Goal: Task Accomplishment & Management: Use online tool/utility

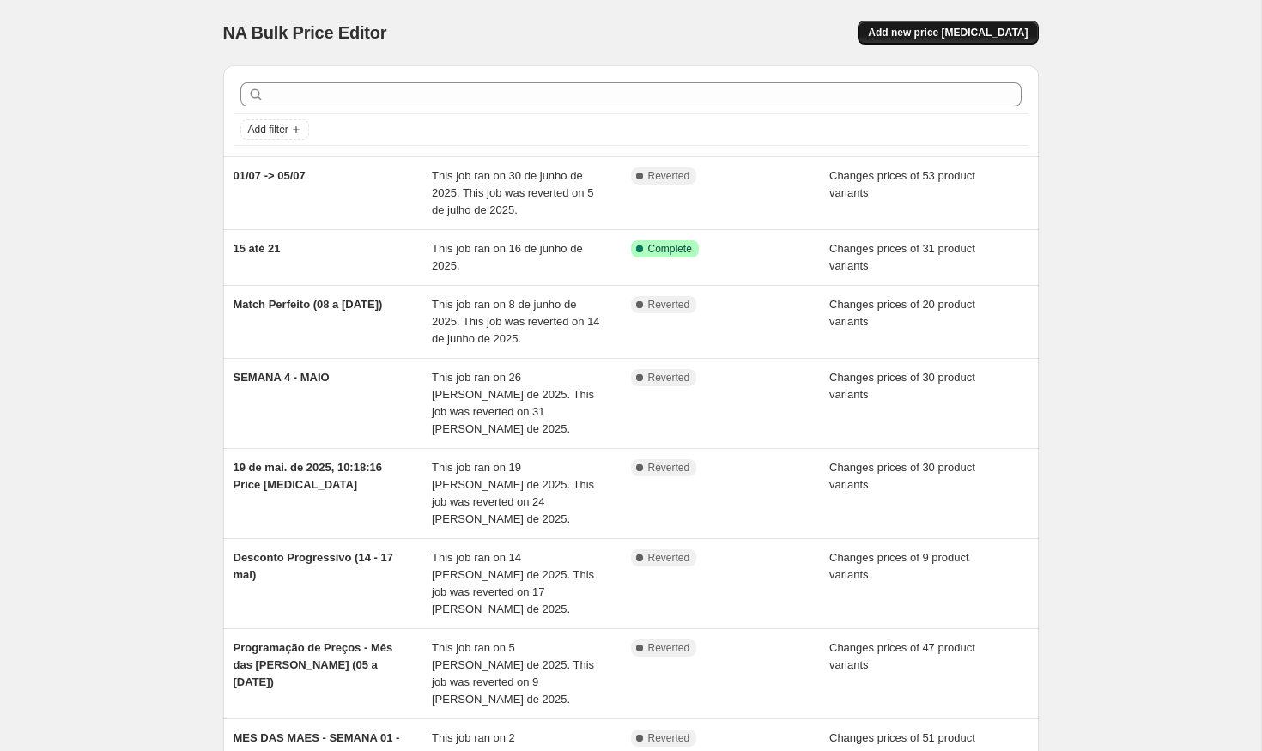
click at [920, 31] on span "Add new price [MEDICAL_DATA]" at bounding box center [948, 33] width 160 height 14
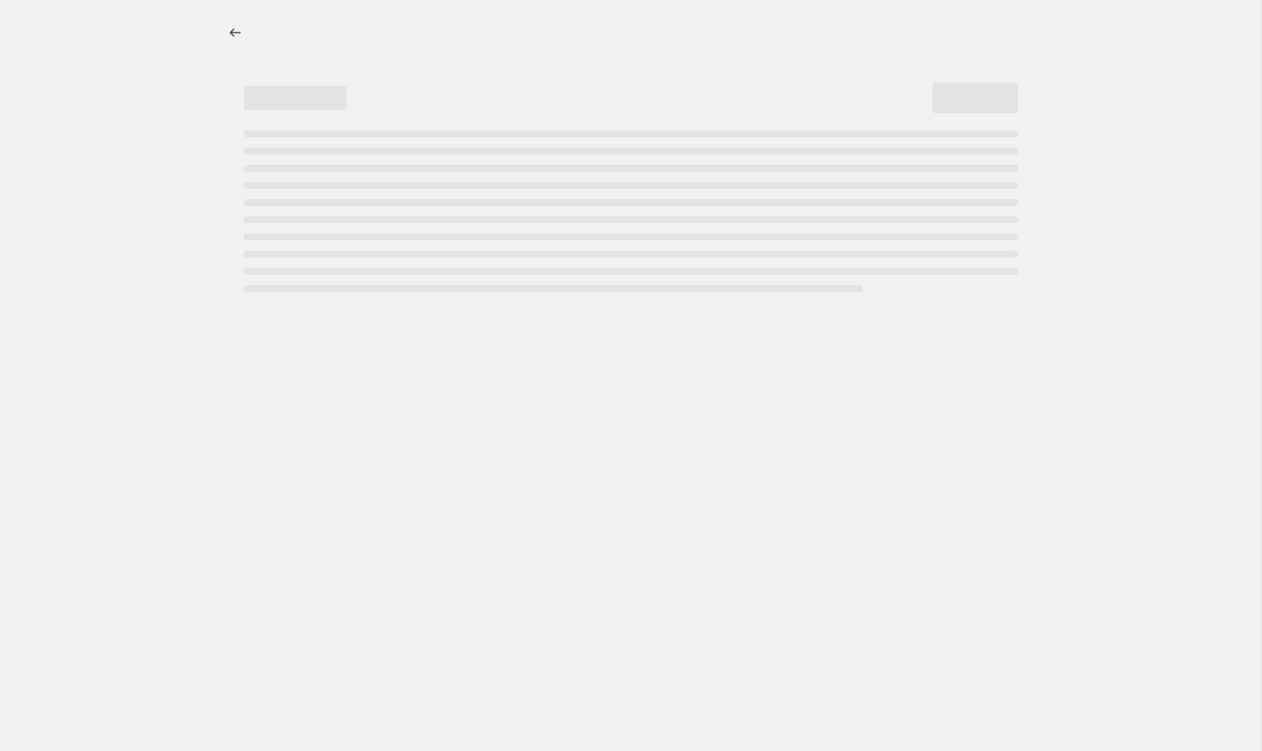
select select "percentage"
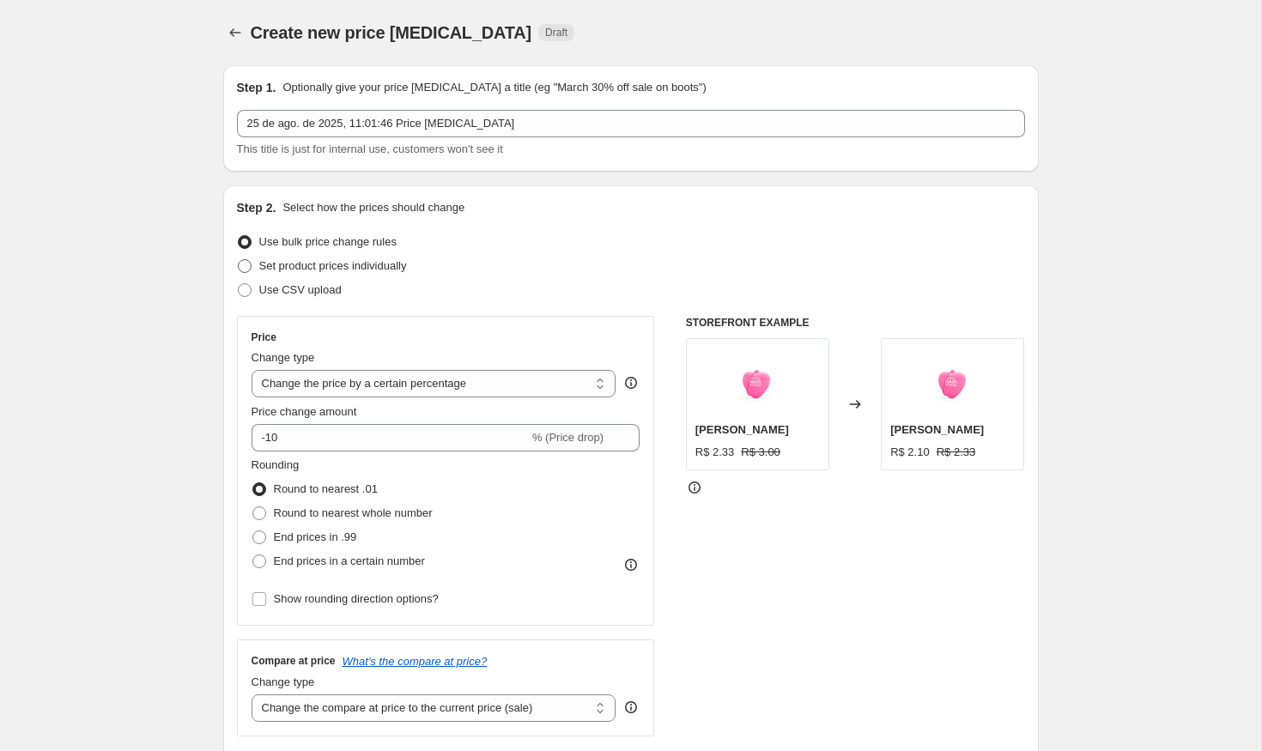
click at [297, 262] on span "Set product prices individually" at bounding box center [333, 265] width 148 height 13
click at [239, 260] on input "Set product prices individually" at bounding box center [238, 259] width 1 height 1
radio input "true"
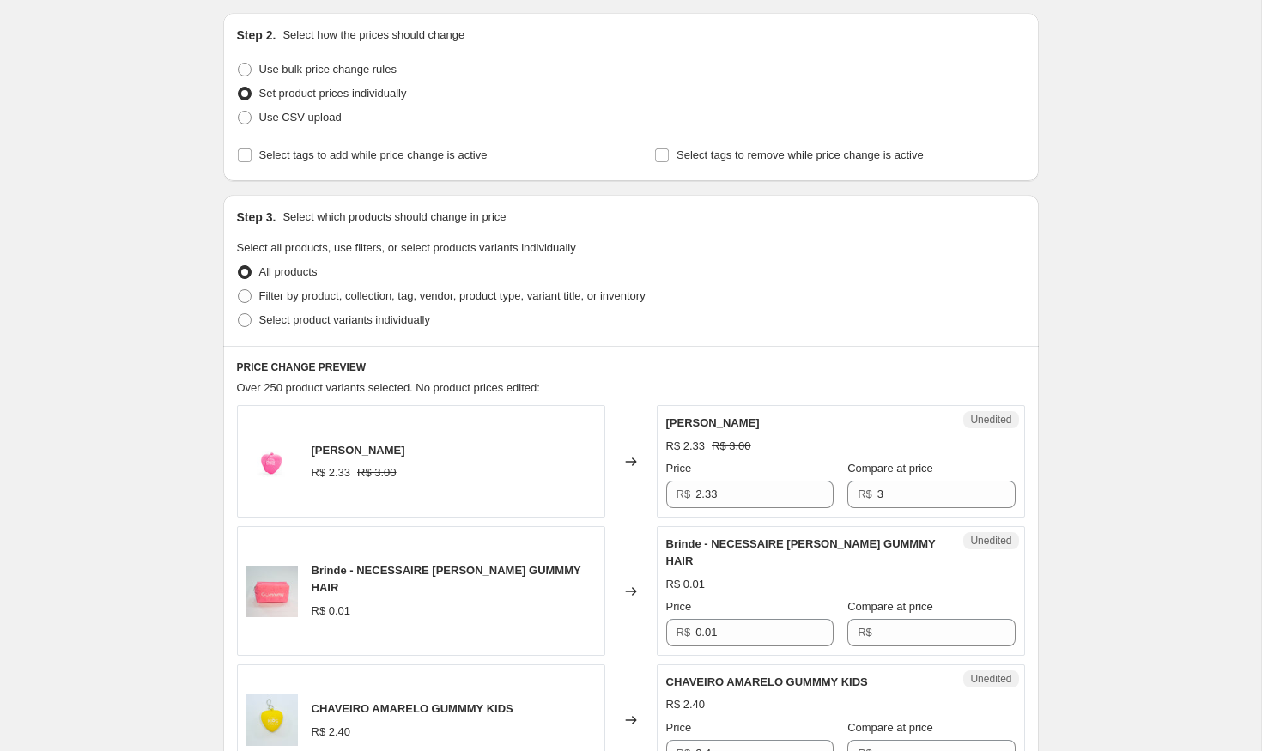
scroll to position [173, 0]
click at [391, 319] on span "Select product variants individually" at bounding box center [344, 319] width 171 height 13
click at [239, 313] on input "Select product variants individually" at bounding box center [238, 313] width 1 height 1
radio input "true"
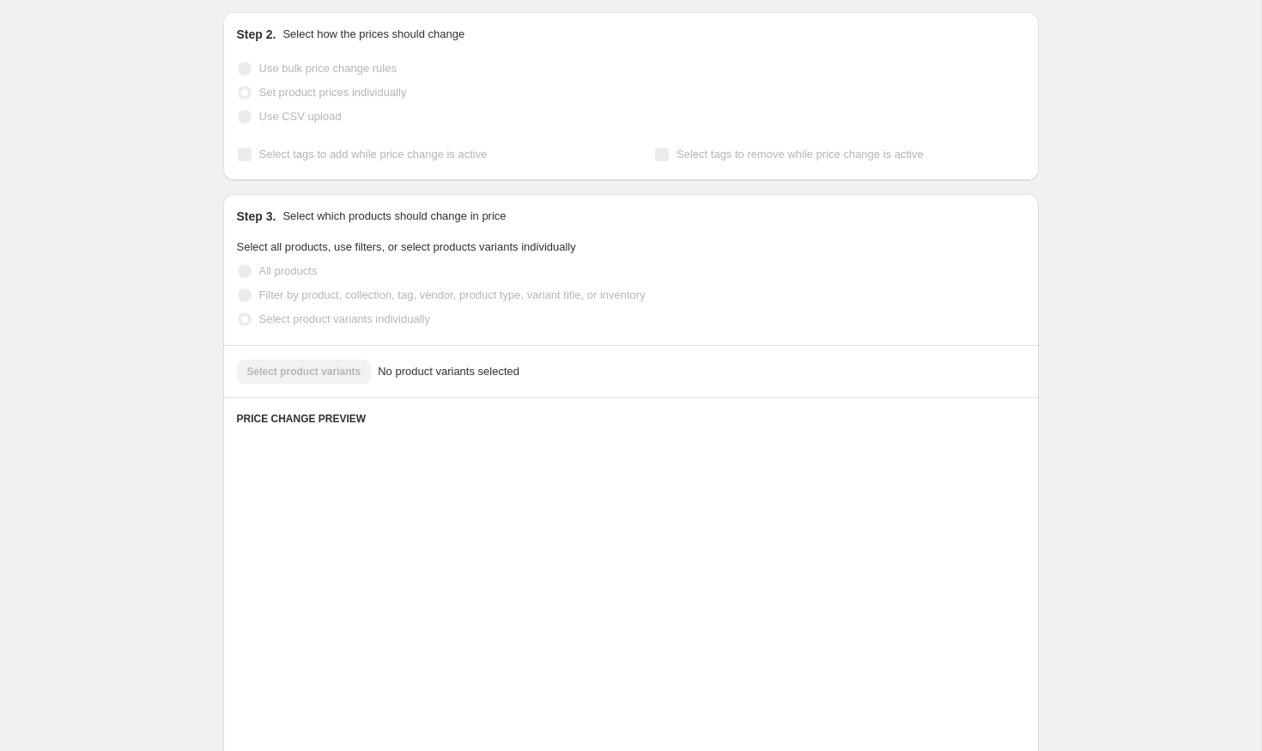
scroll to position [151, 0]
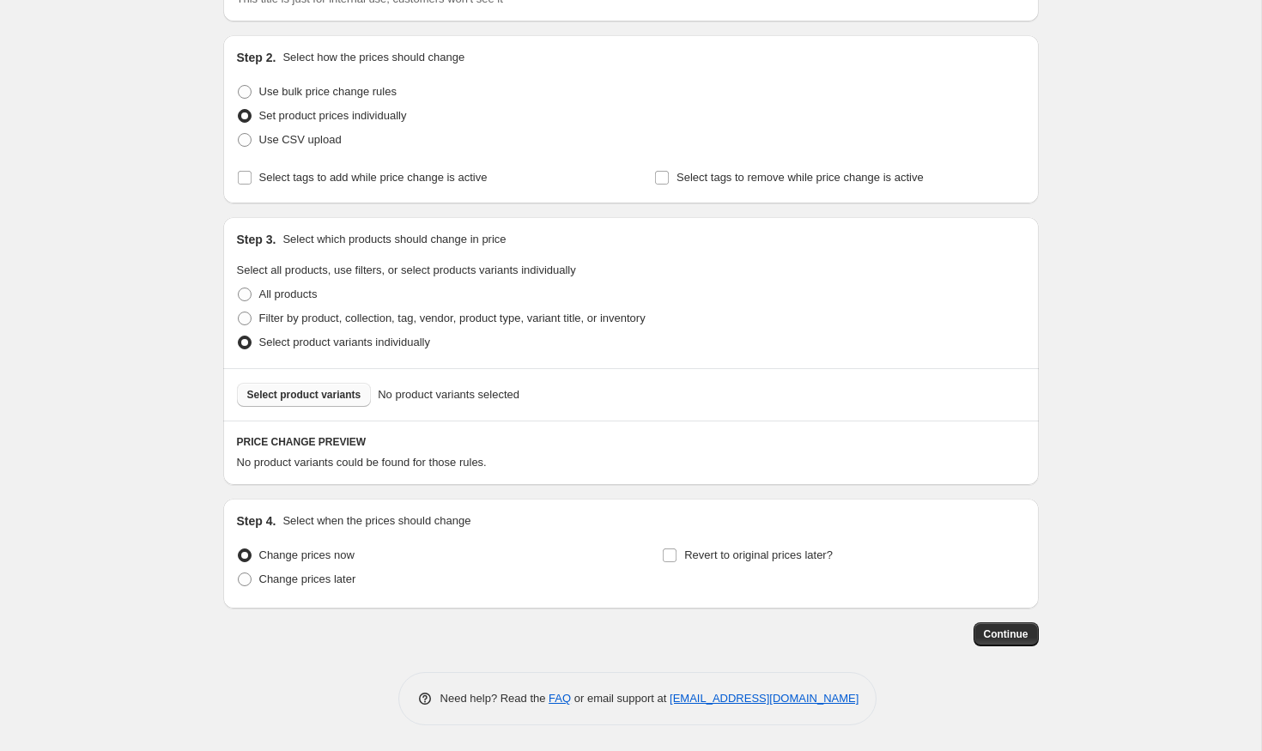
click at [273, 396] on span "Select product variants" at bounding box center [304, 395] width 114 height 14
click at [345, 386] on button "Select product variants" at bounding box center [304, 395] width 135 height 24
click at [71, 131] on div "Create new price change job. This page is ready Create new price change job Dra…" at bounding box center [631, 301] width 1262 height 902
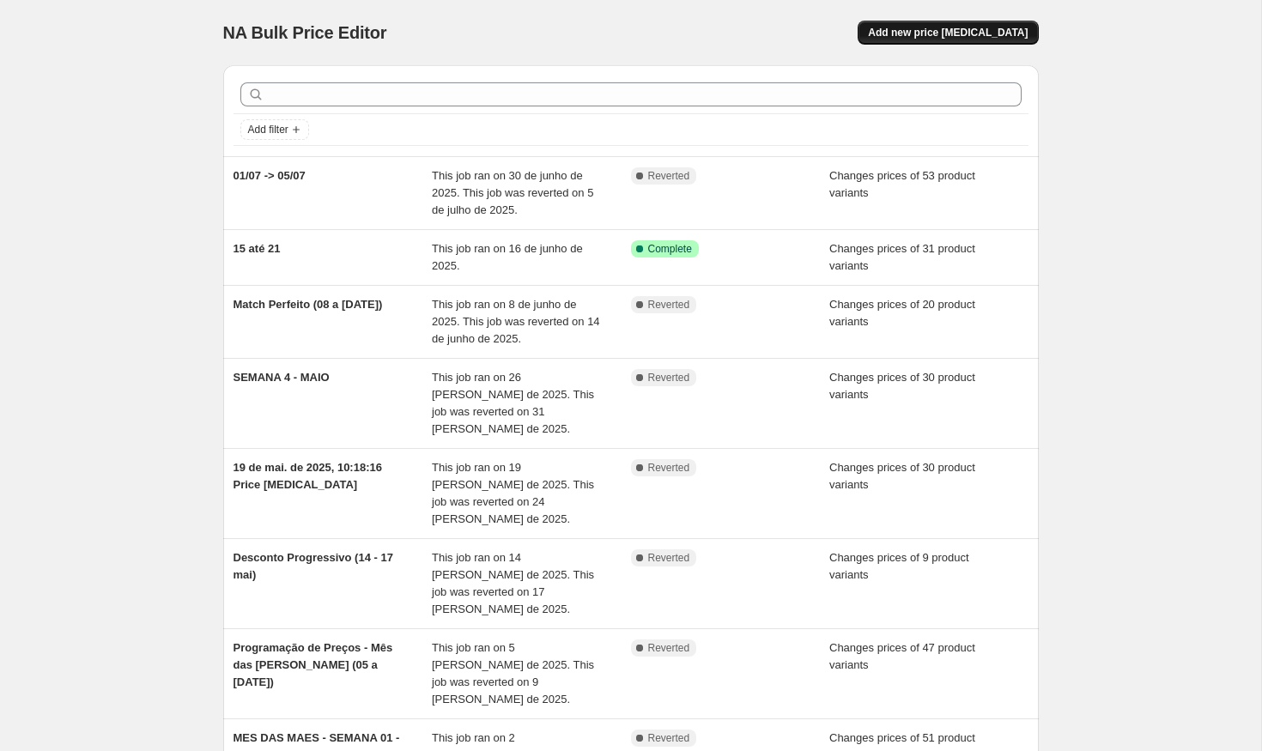
click at [990, 38] on span "Add new price [MEDICAL_DATA]" at bounding box center [948, 33] width 160 height 14
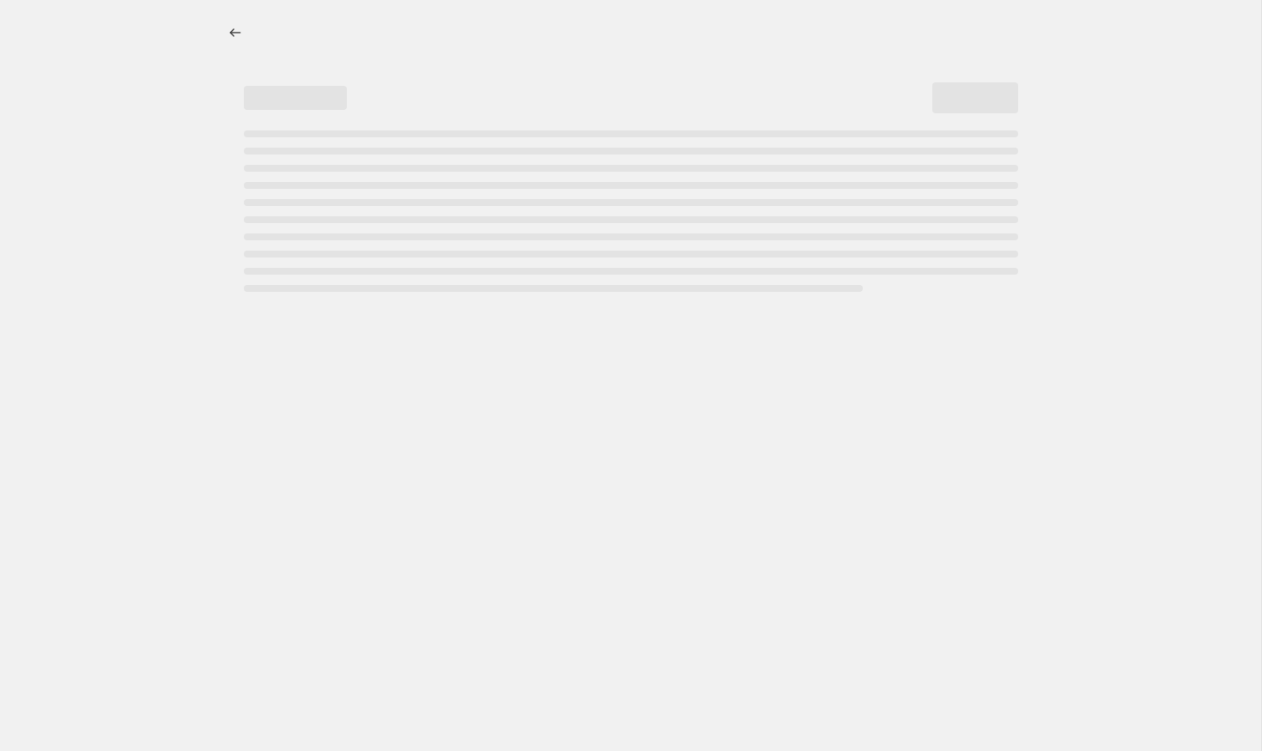
select select "percentage"
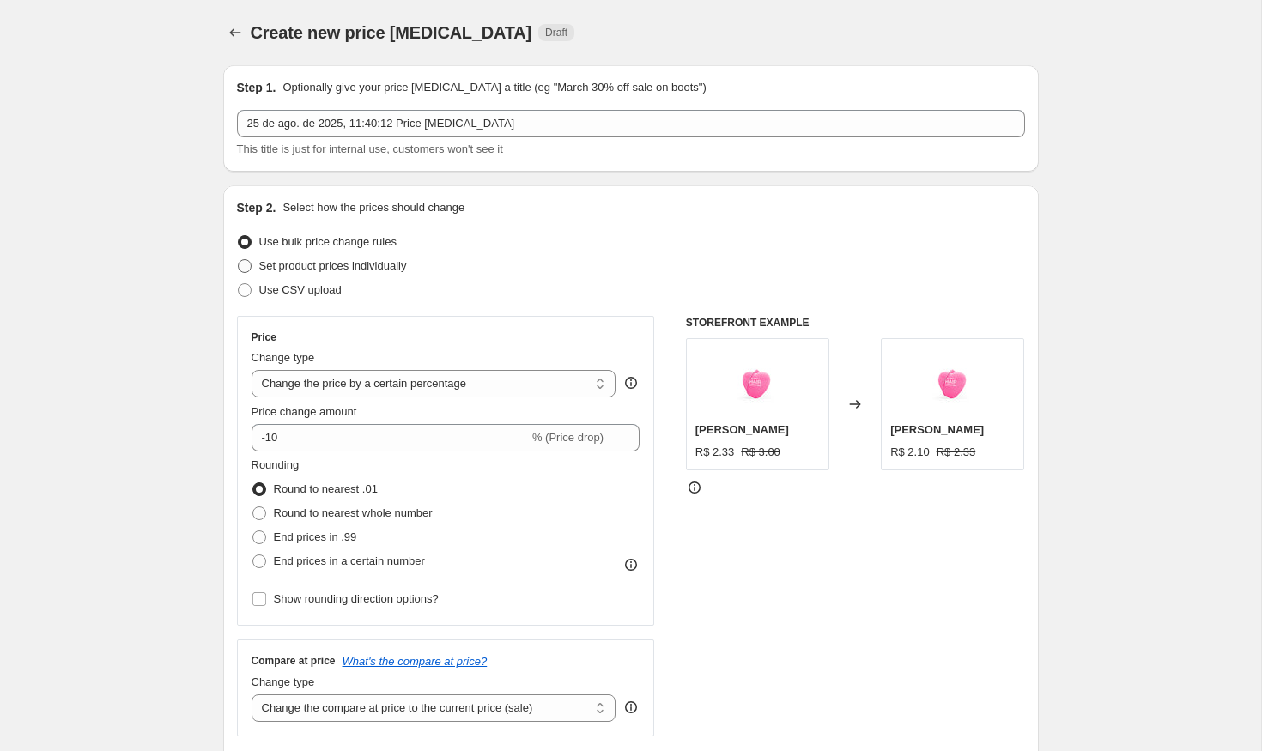
click at [324, 272] on span "Set product prices individually" at bounding box center [333, 265] width 148 height 13
click at [239, 260] on input "Set product prices individually" at bounding box center [238, 259] width 1 height 1
radio input "true"
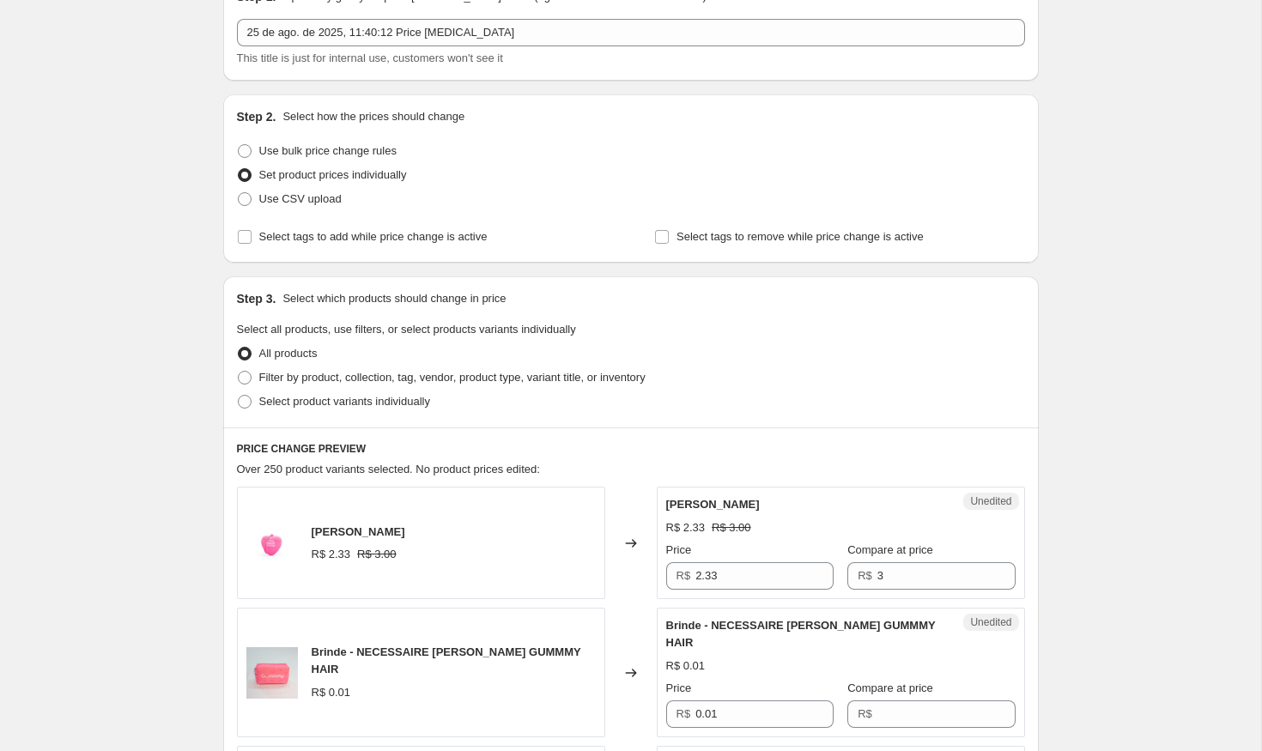
scroll to position [168, 0]
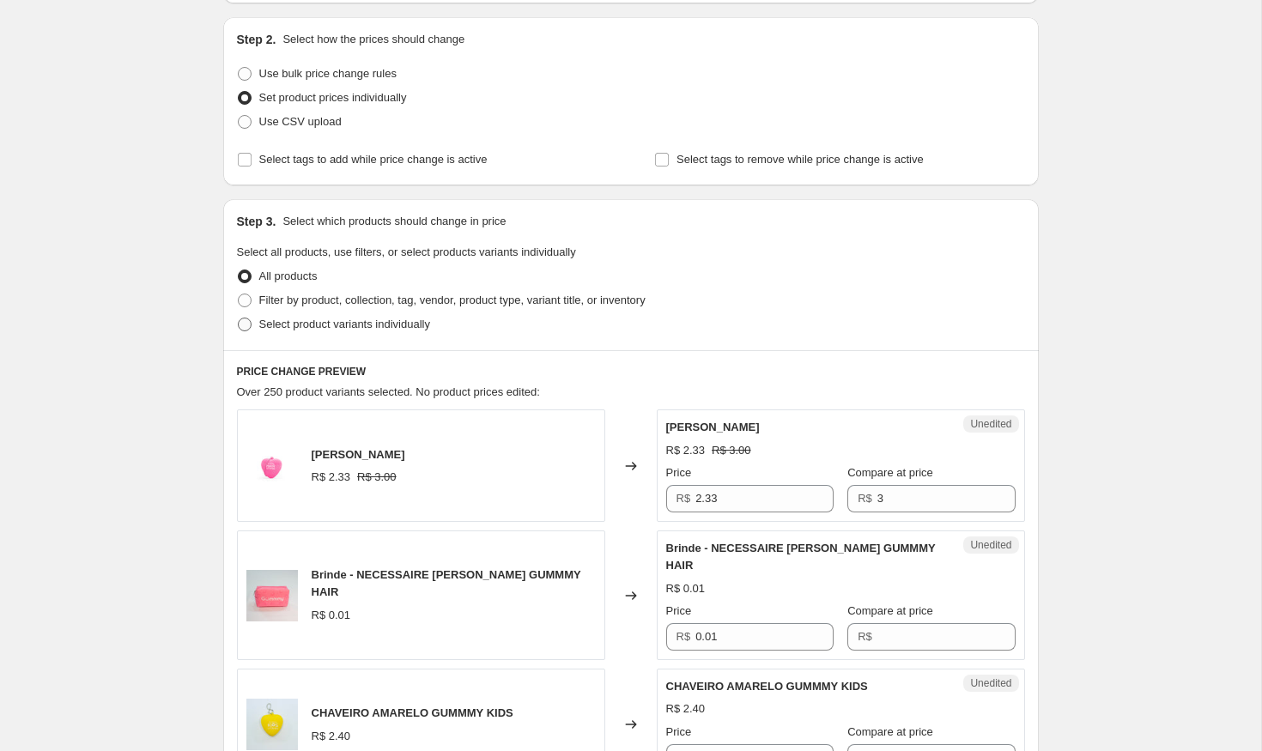
click at [358, 328] on span "Select product variants individually" at bounding box center [344, 324] width 171 height 13
click at [239, 319] on input "Select product variants individually" at bounding box center [238, 318] width 1 height 1
radio input "true"
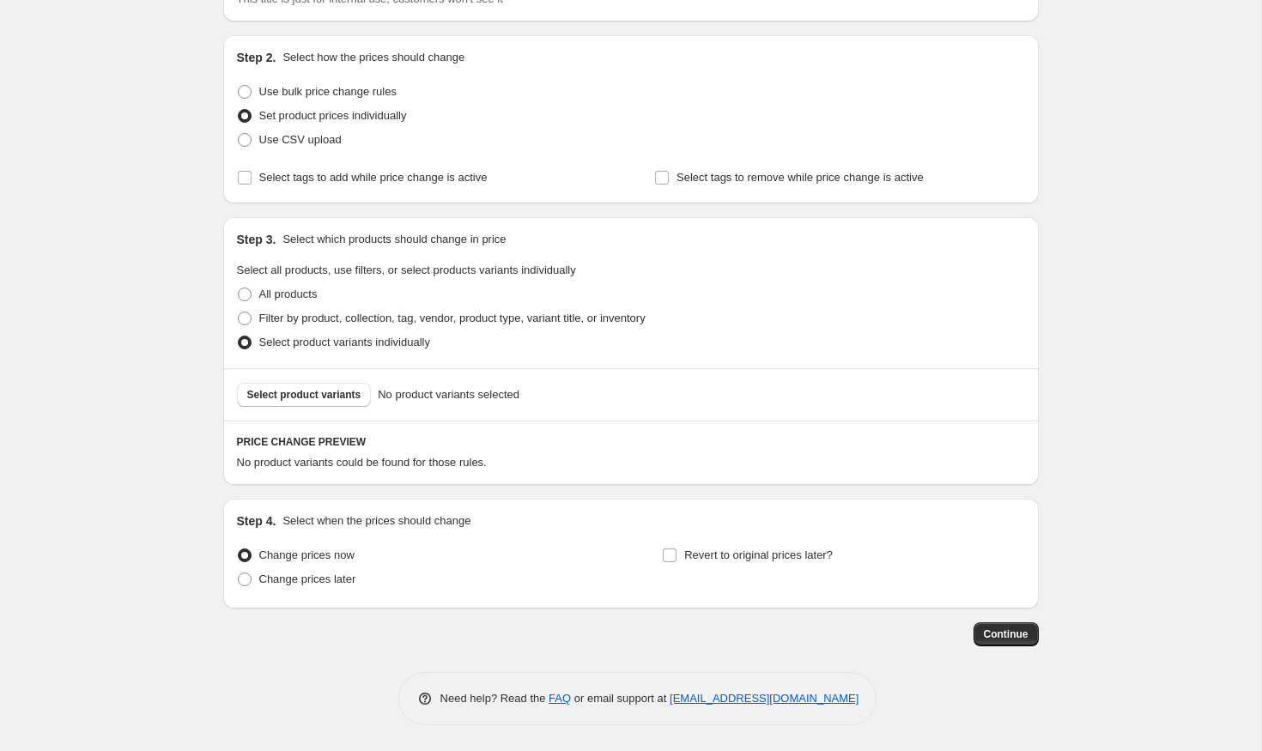
scroll to position [151, 0]
click at [799, 561] on span "Revert to original prices later?" at bounding box center [758, 555] width 149 height 13
click at [677, 561] on input "Revert to original prices later?" at bounding box center [670, 556] width 14 height 14
checkbox input "true"
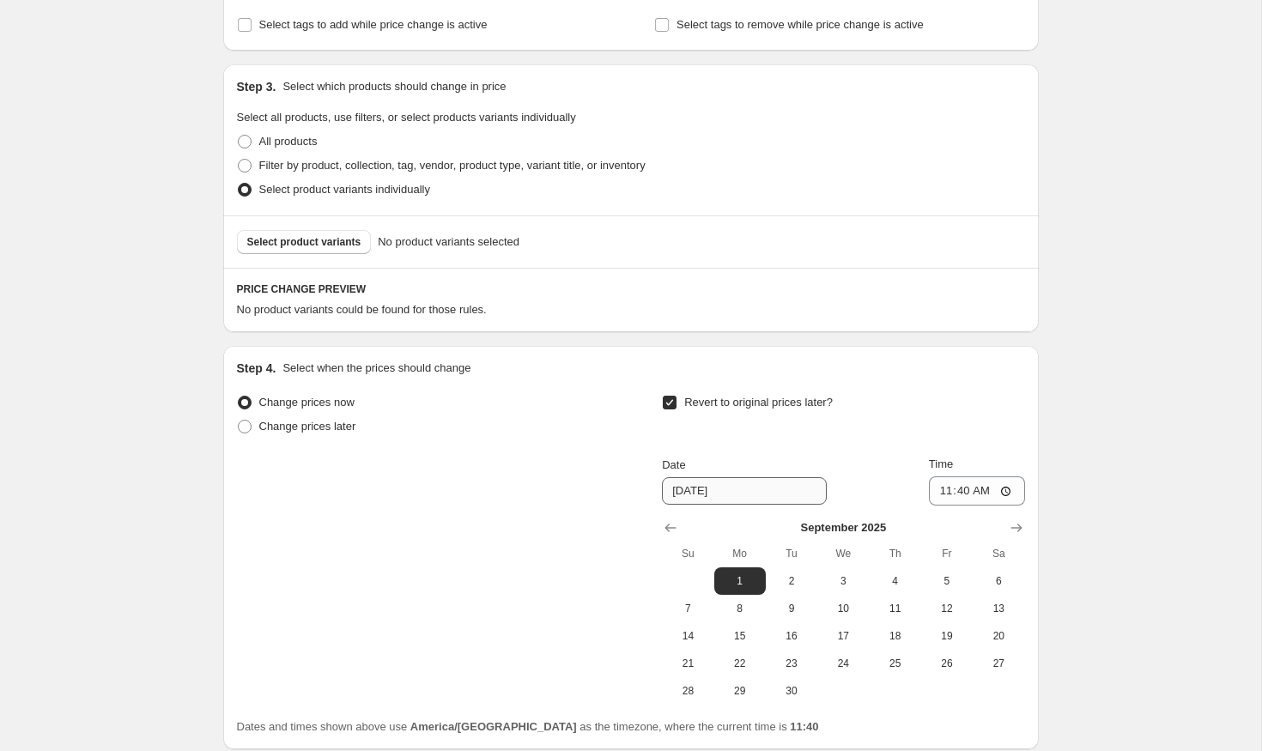
scroll to position [412, 0]
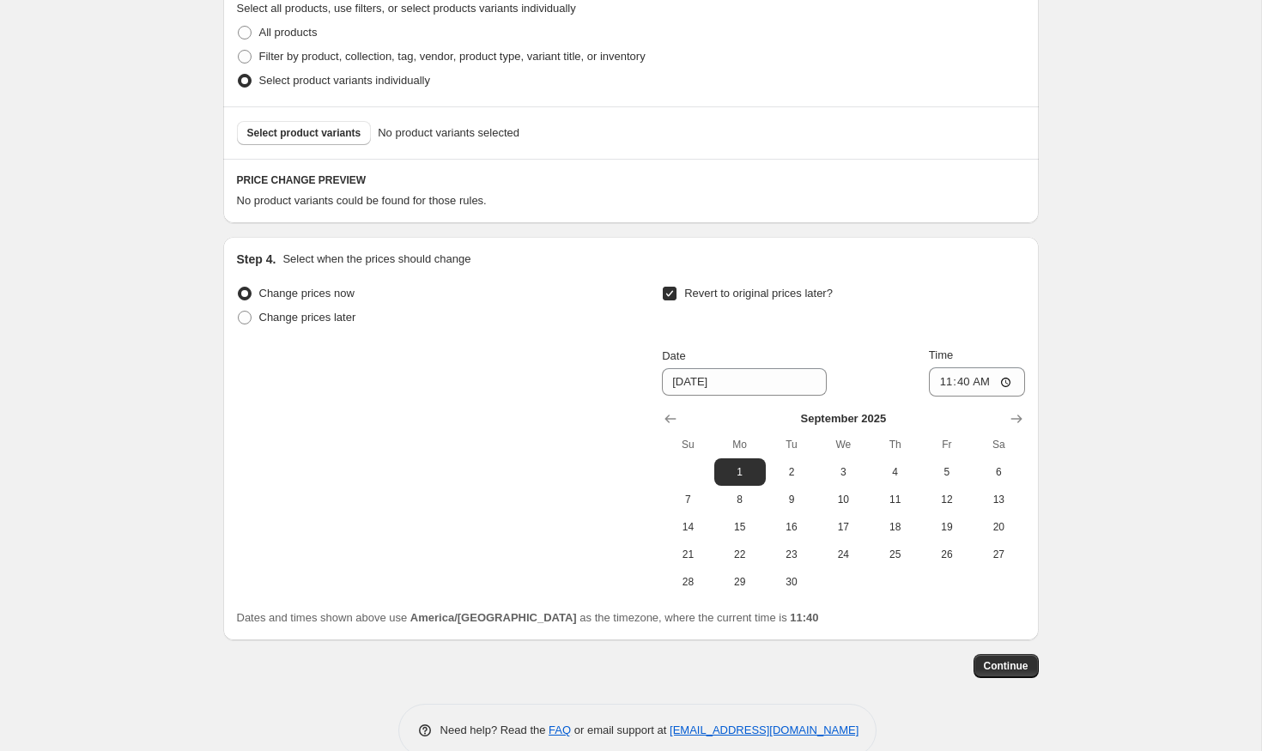
click at [653, 414] on div "[DATE] Su Mo Tu We Th Fr Sa 1 2 3 4 5 6 7 8 9 10 11 12 13 14 15 16 17 18 19 20 …" at bounding box center [836, 496] width 376 height 199
click at [664, 415] on icon "Show previous month, August 2025" at bounding box center [670, 419] width 17 height 17
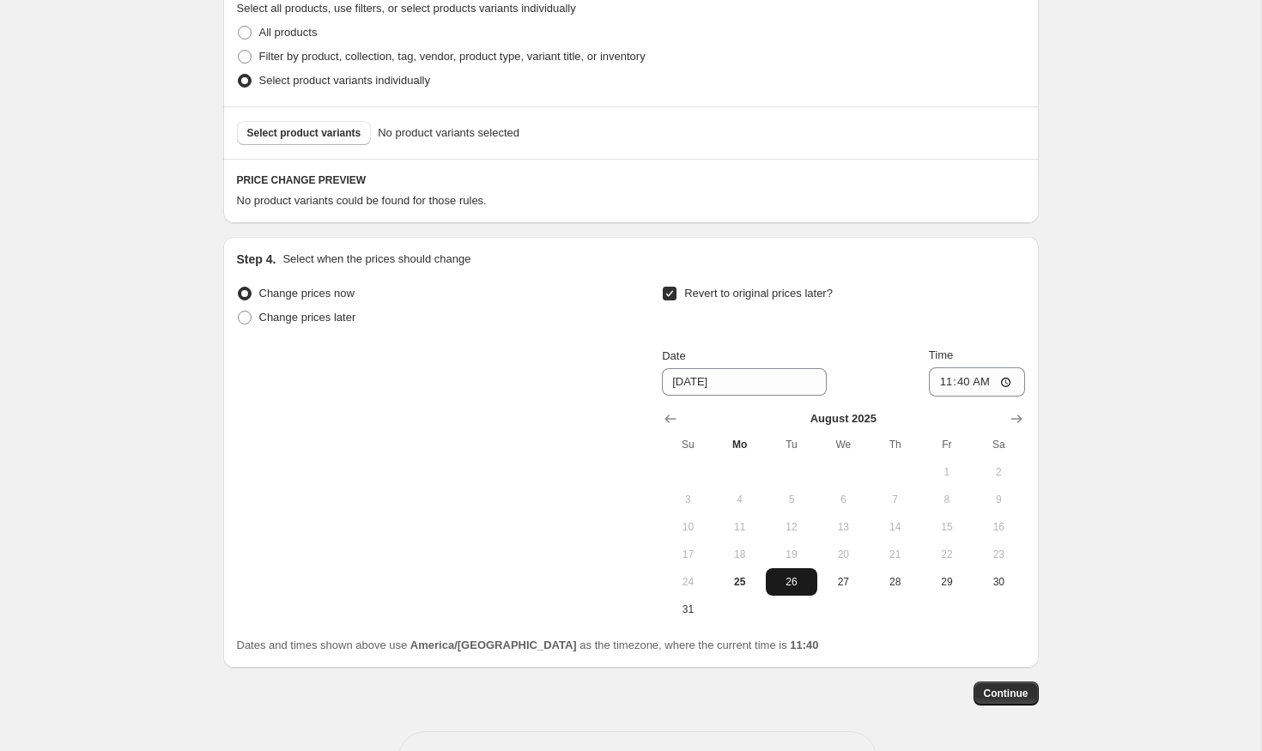
click at [795, 585] on span "26" at bounding box center [792, 582] width 38 height 14
type input "[DATE]"
click at [988, 378] on input "11:40" at bounding box center [977, 382] width 96 height 29
click at [988, 384] on input "11:40" at bounding box center [977, 382] width 96 height 29
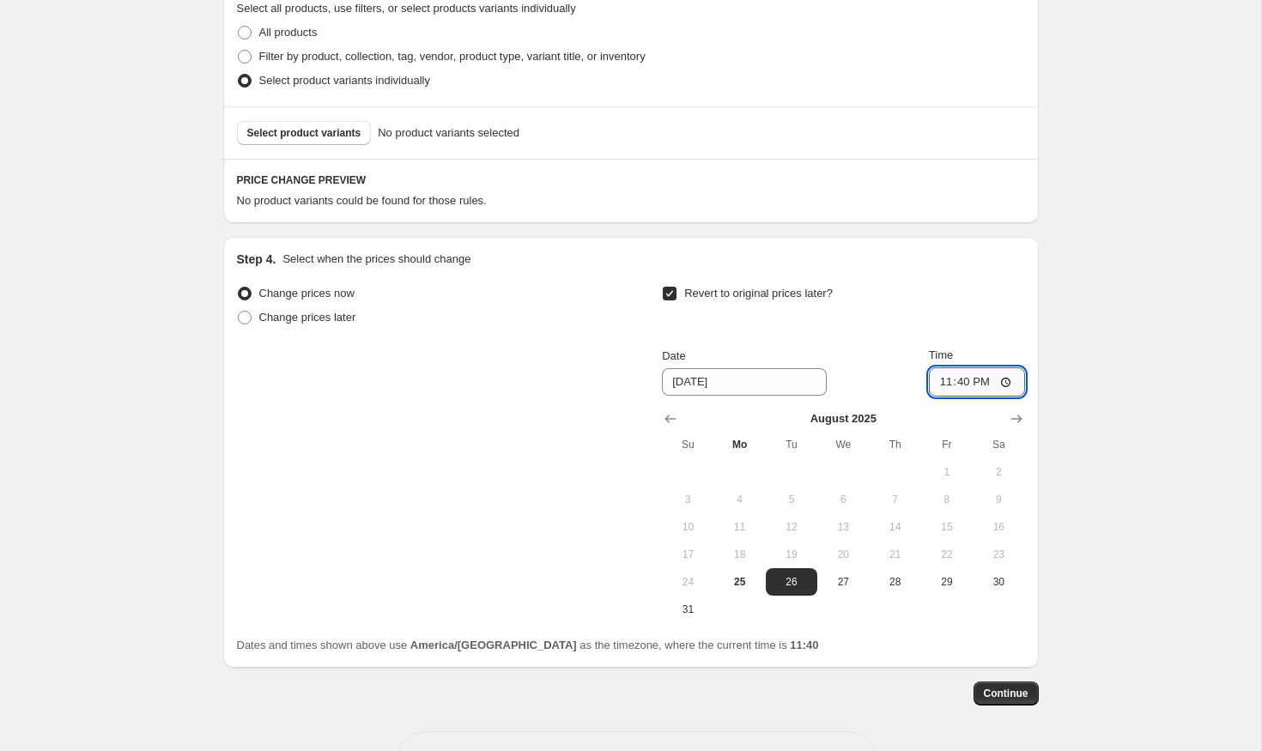
type input "23:59"
click at [305, 128] on span "Select product variants" at bounding box center [304, 133] width 114 height 14
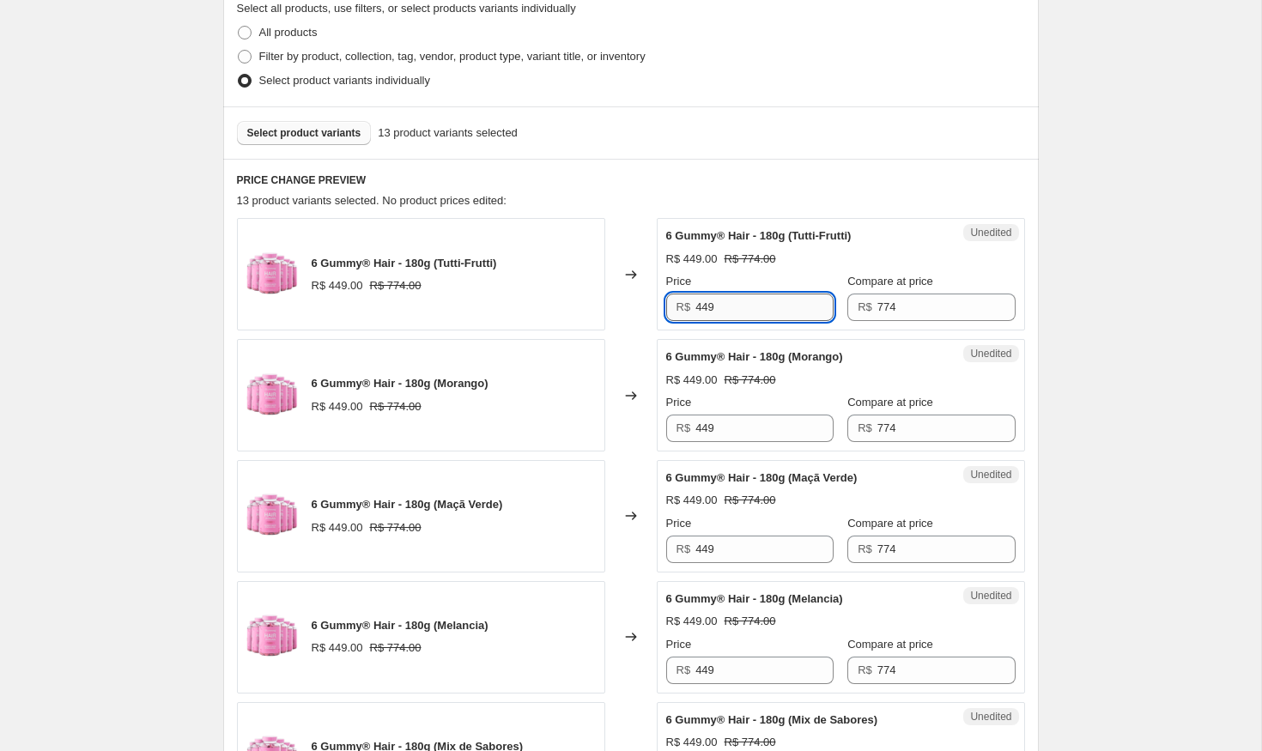
click at [782, 313] on input "449" at bounding box center [765, 307] width 138 height 27
type input "399"
click at [738, 420] on input "449" at bounding box center [765, 428] width 138 height 27
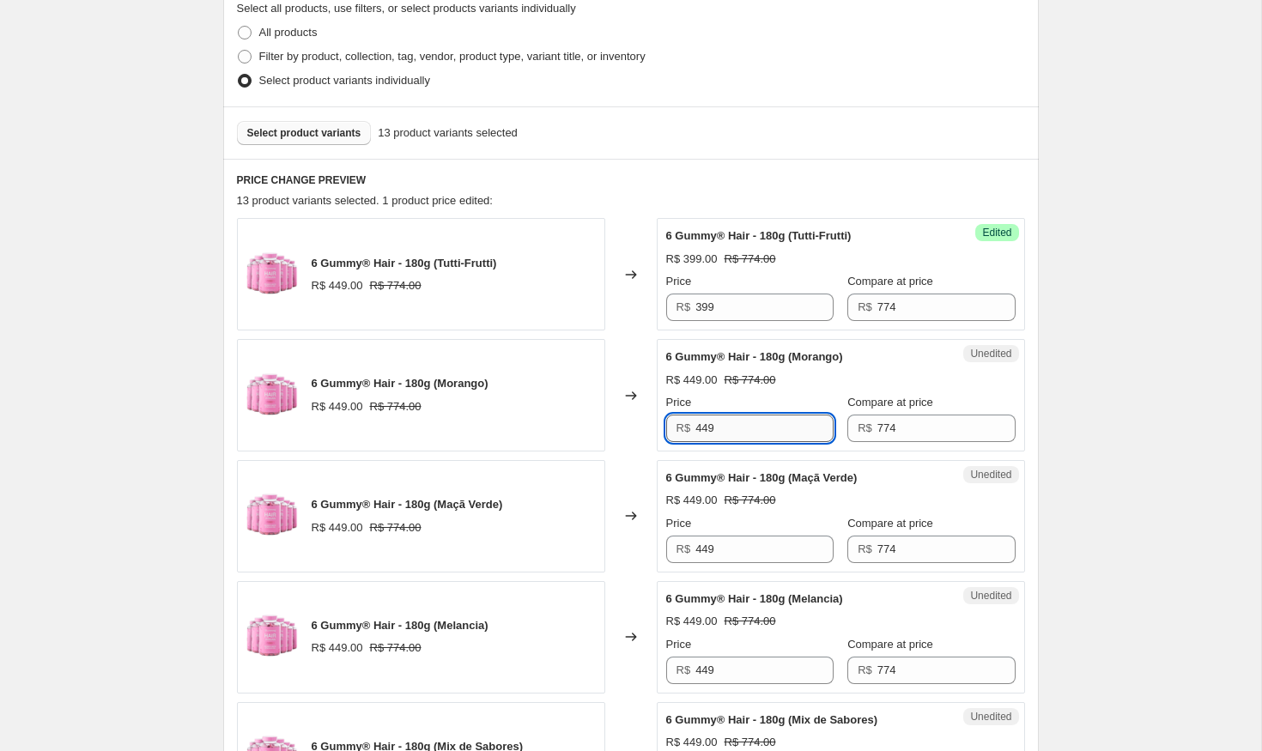
paste input "39"
type input "399"
click at [717, 560] on input "449" at bounding box center [765, 549] width 138 height 27
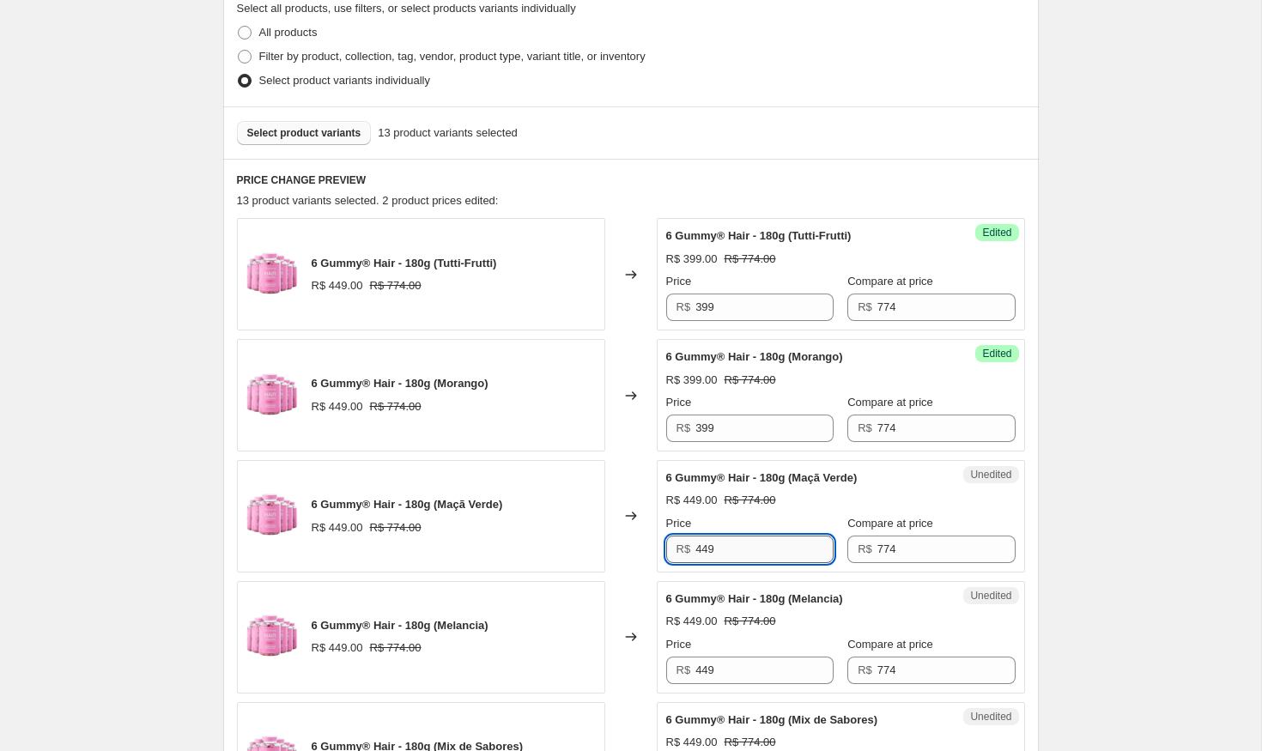
paste input "39"
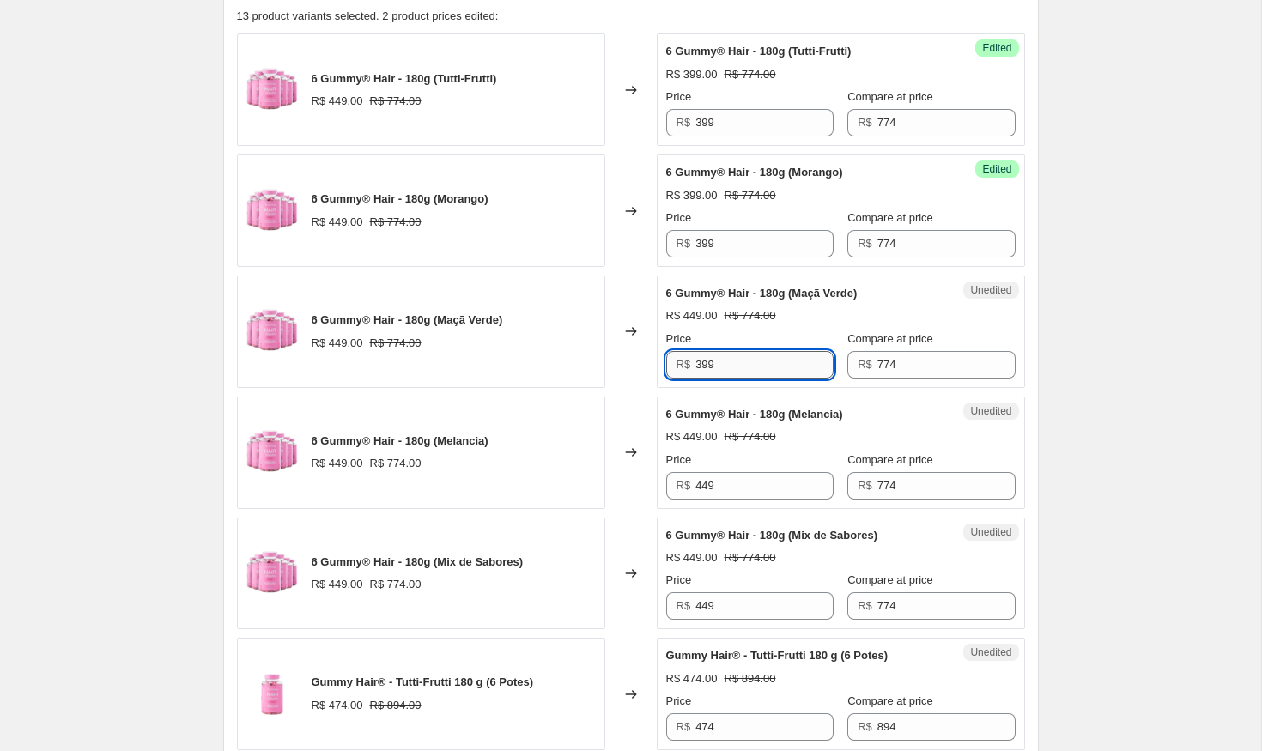
scroll to position [658, 0]
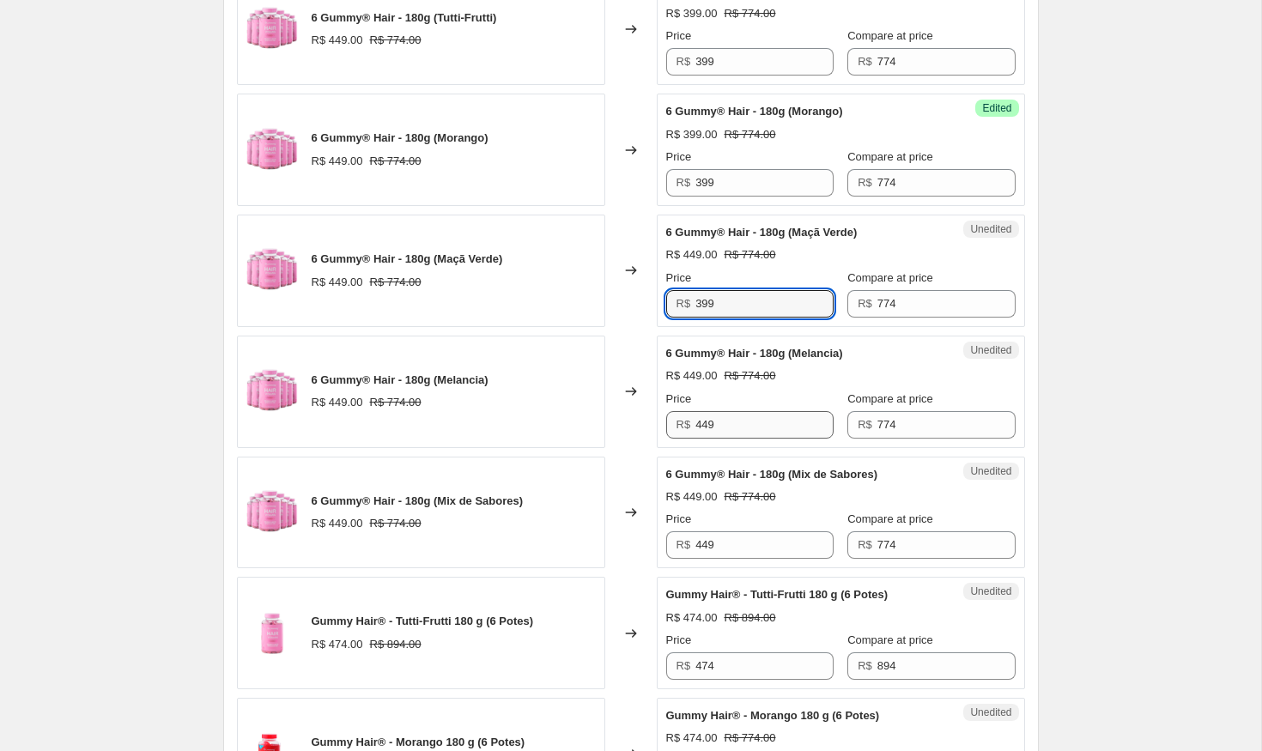
type input "399"
click at [705, 429] on input "449" at bounding box center [765, 424] width 138 height 27
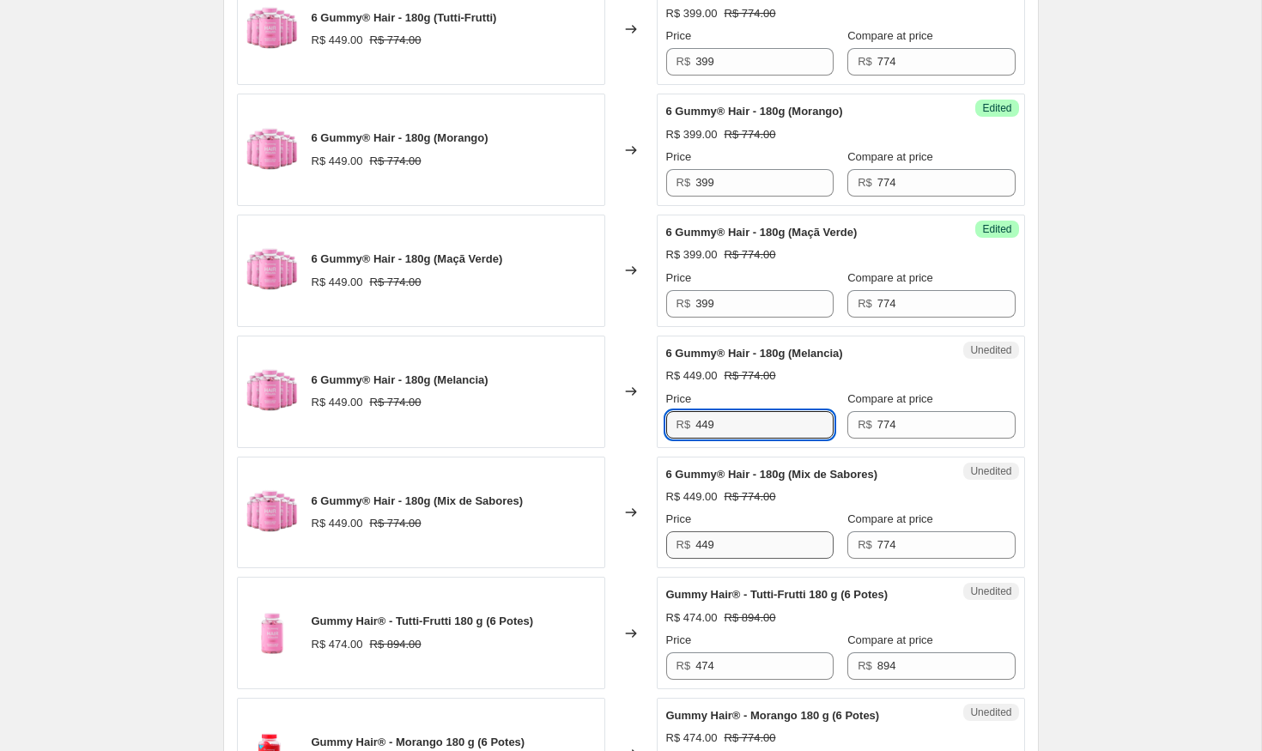
paste input "39"
type input "399"
click at [706, 550] on input "449" at bounding box center [765, 545] width 138 height 27
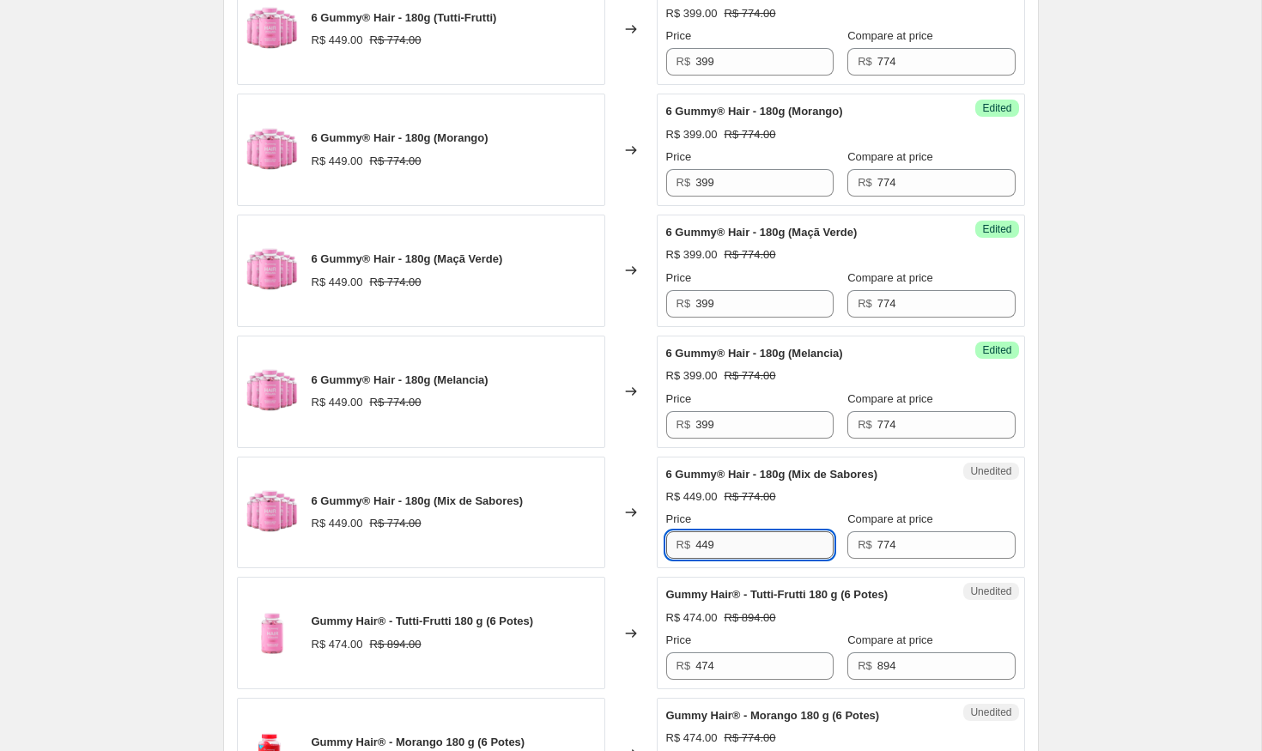
paste input "39"
type input "399"
click at [735, 662] on input "474" at bounding box center [765, 666] width 138 height 27
paste input "399"
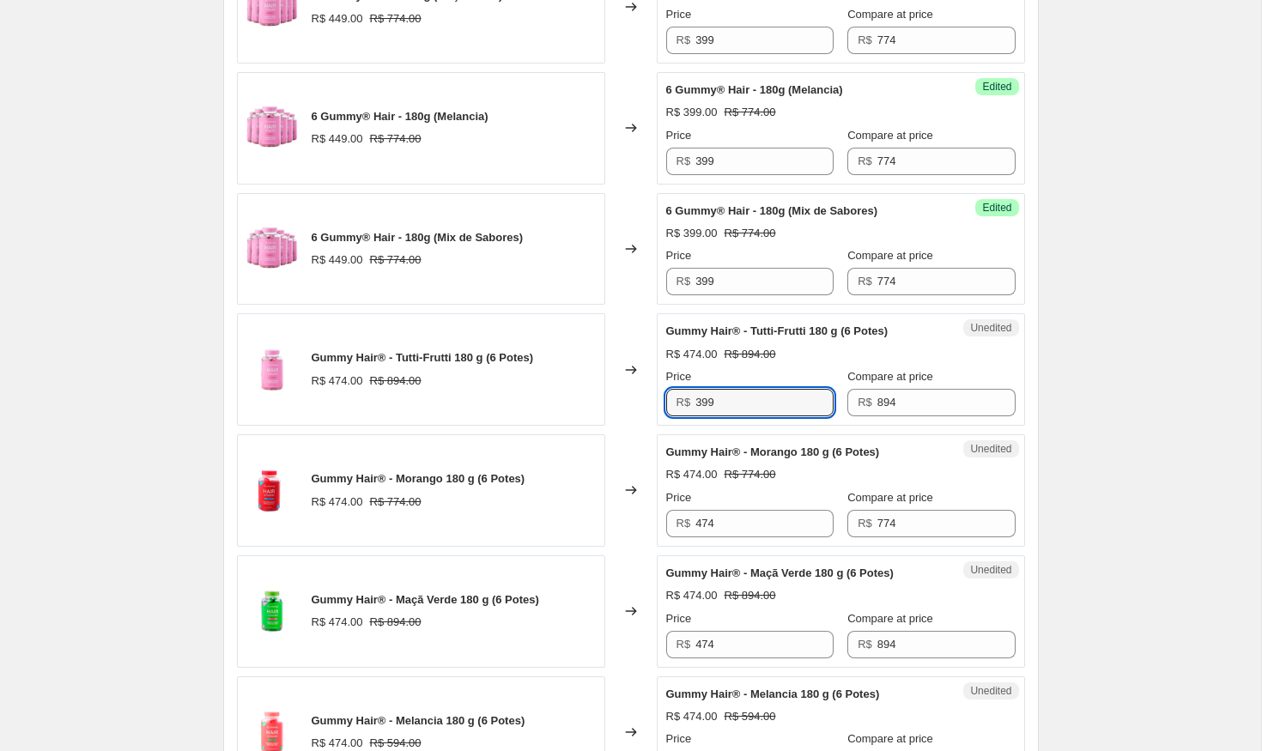
scroll to position [956, 0]
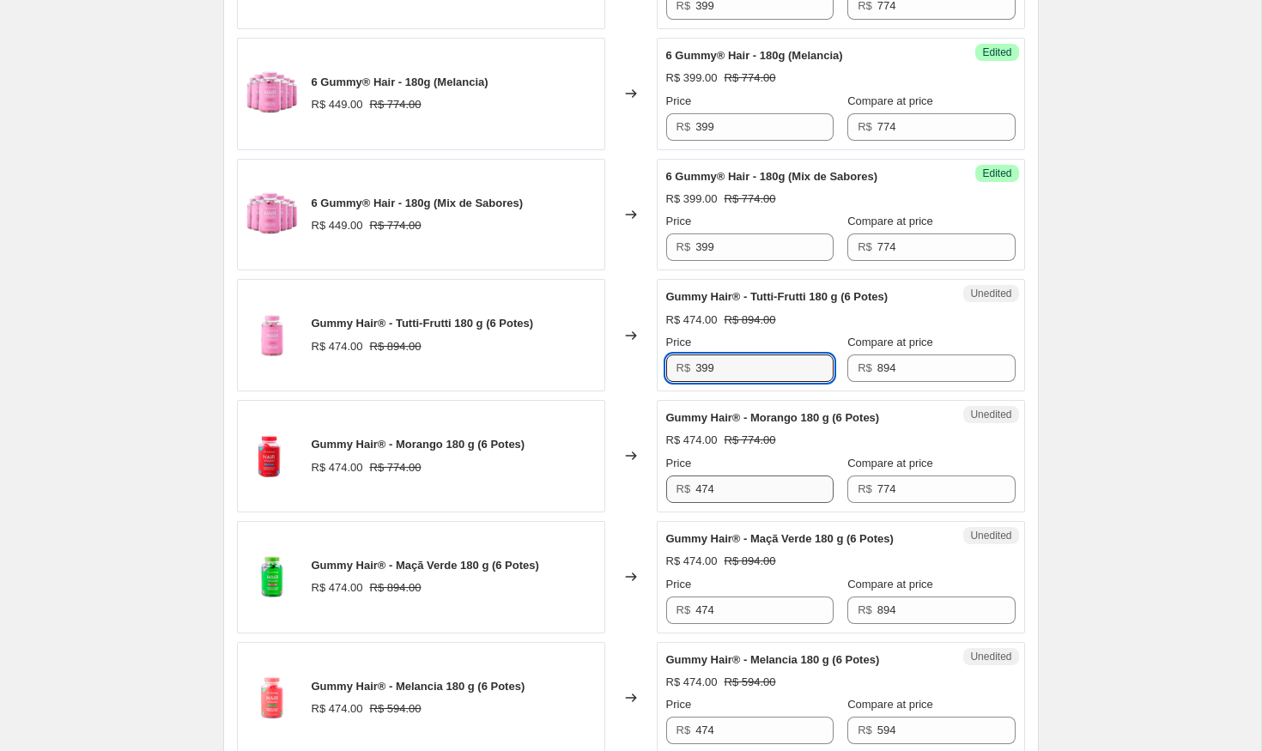
type input "399"
click at [722, 490] on input "474" at bounding box center [765, 489] width 138 height 27
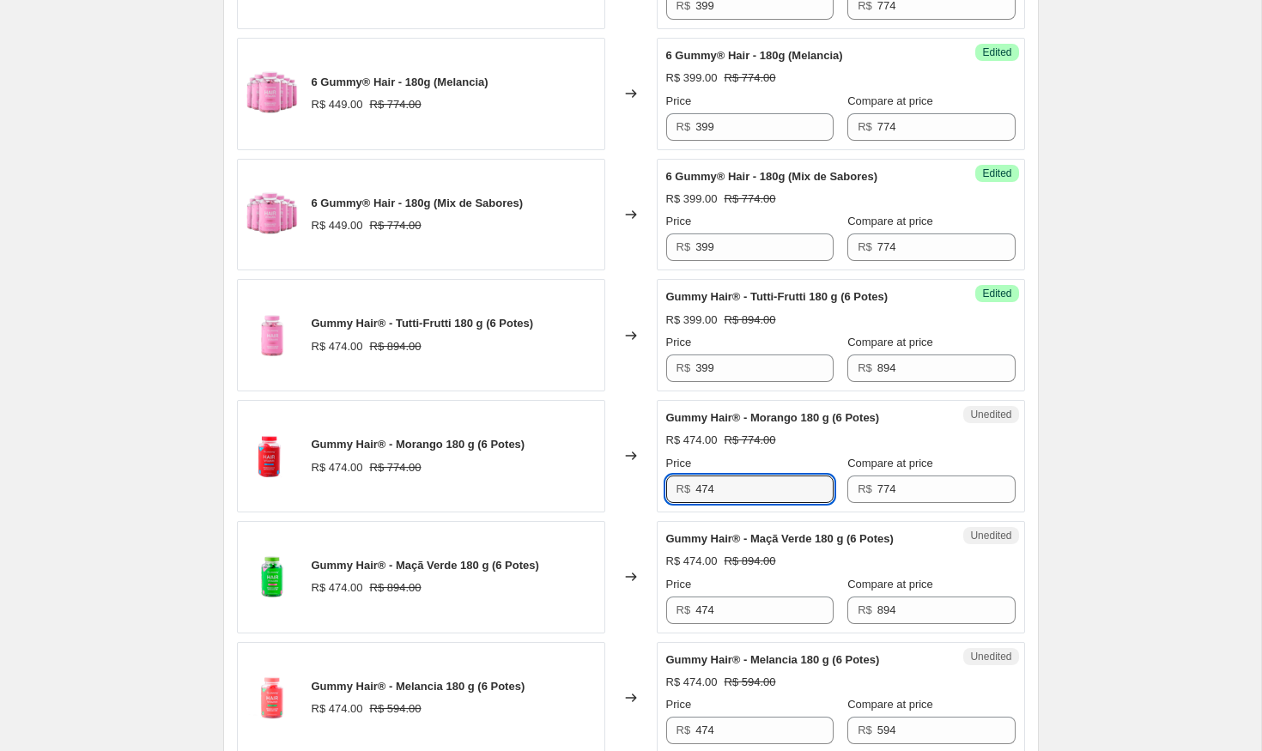
paste input "399"
type input "399"
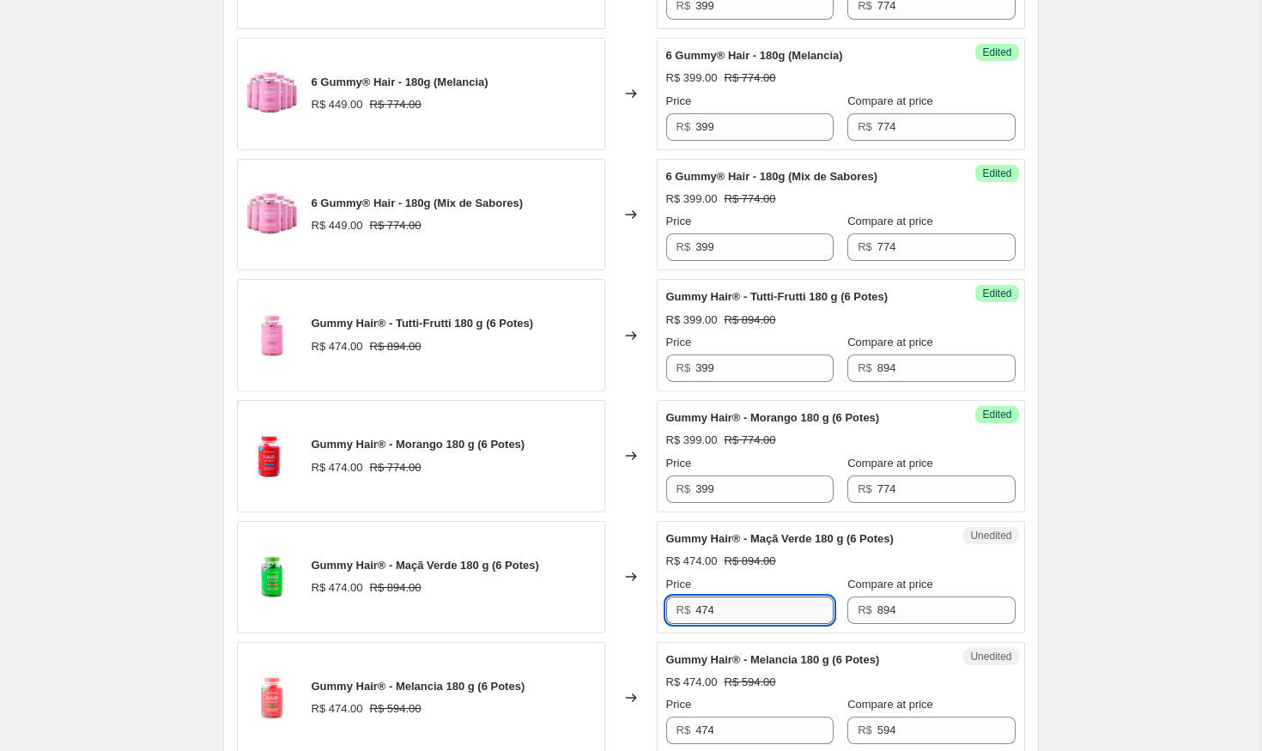
click at [723, 606] on input "474" at bounding box center [765, 610] width 138 height 27
paste input "399"
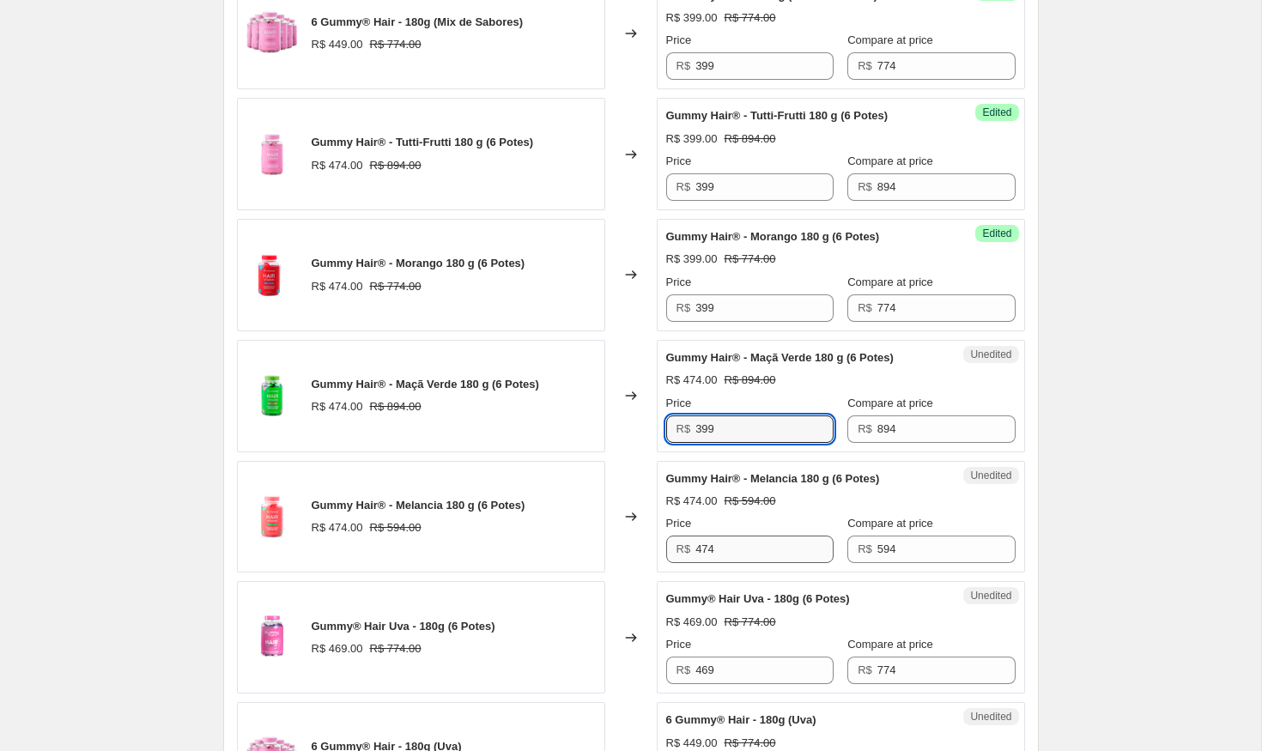
type input "399"
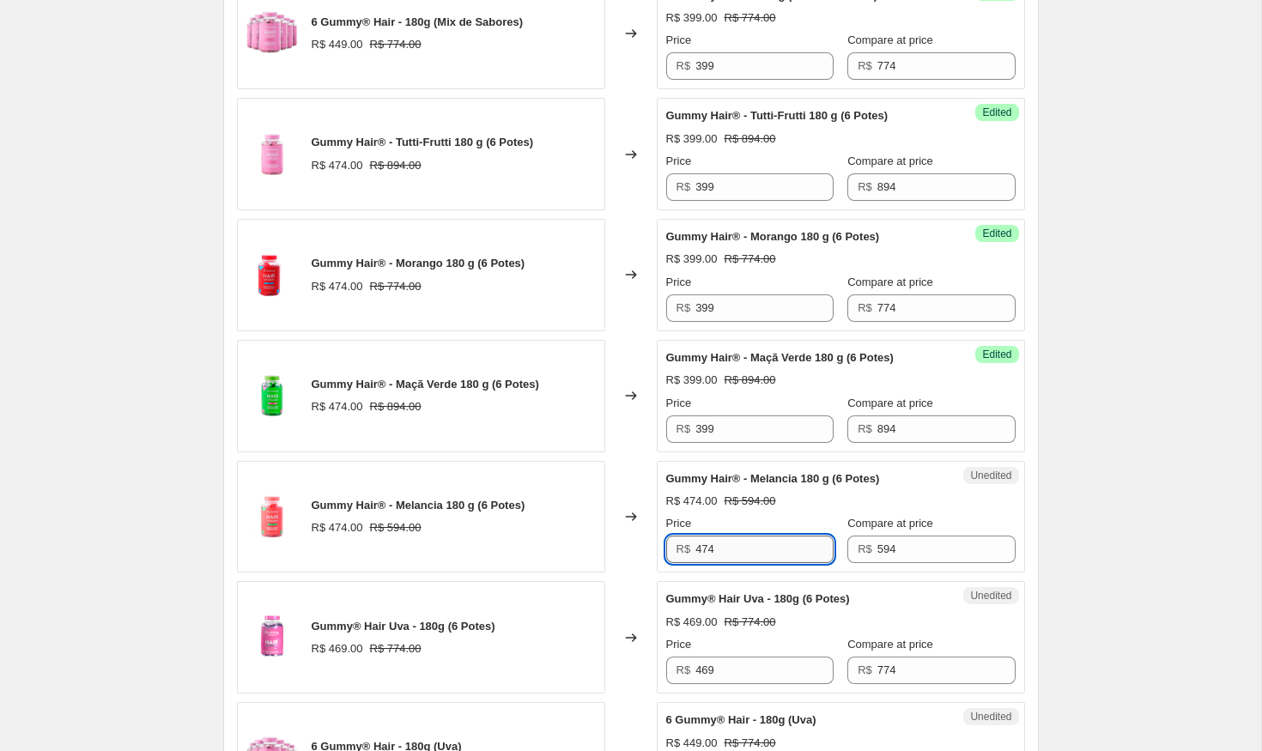
click at [725, 552] on input "474" at bounding box center [765, 549] width 138 height 27
paste input "399"
type input "399"
click at [725, 667] on input "469a" at bounding box center [765, 670] width 138 height 27
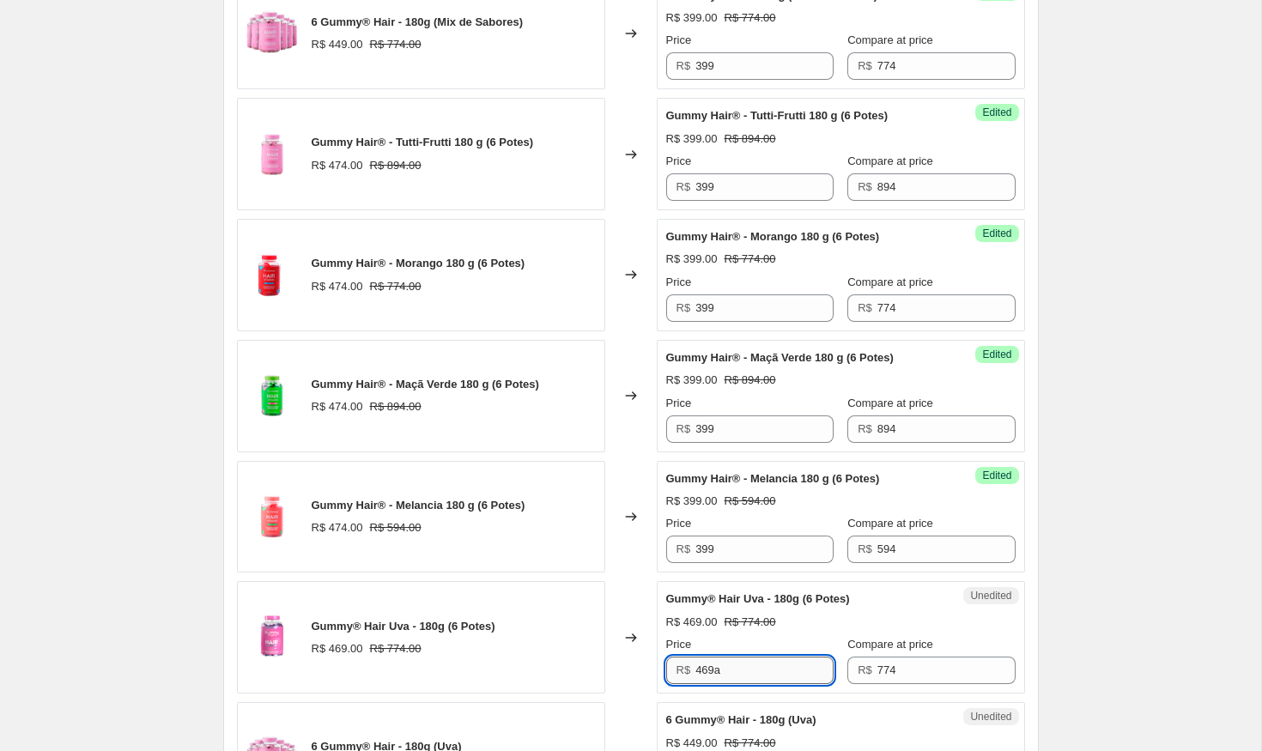
paste input "399"
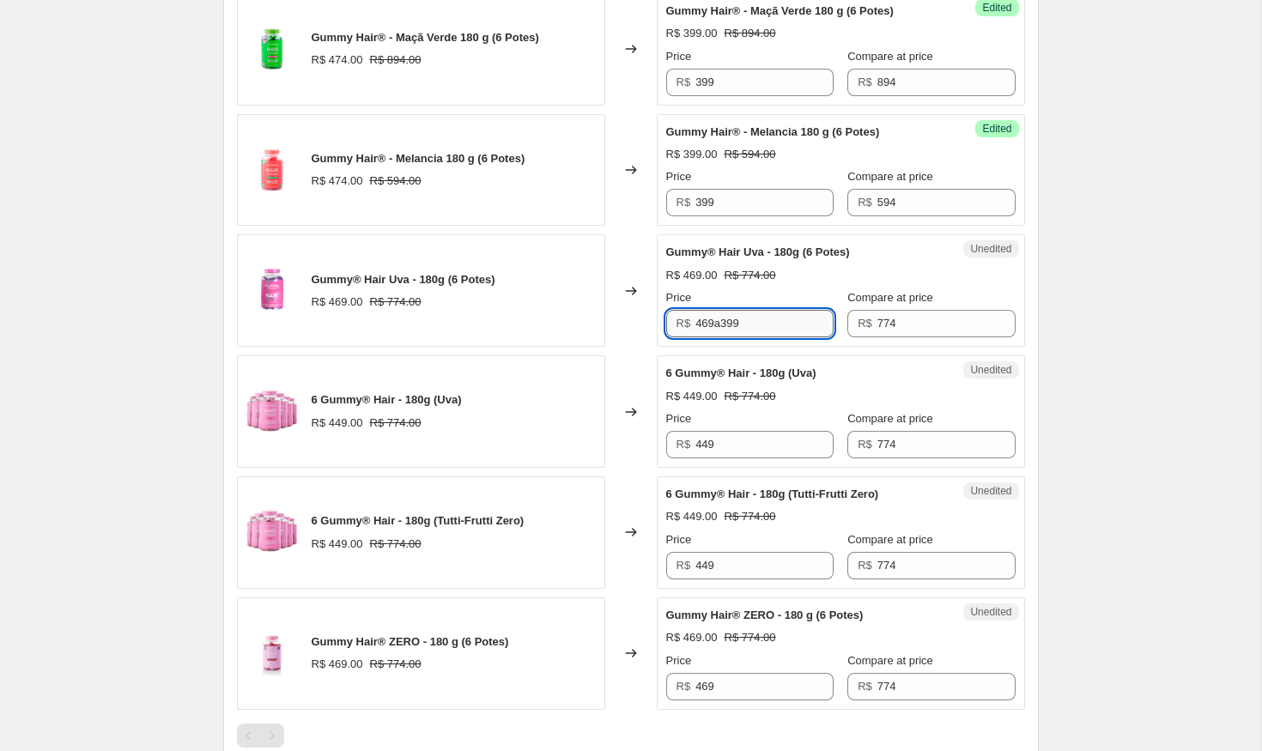
paste input "text"
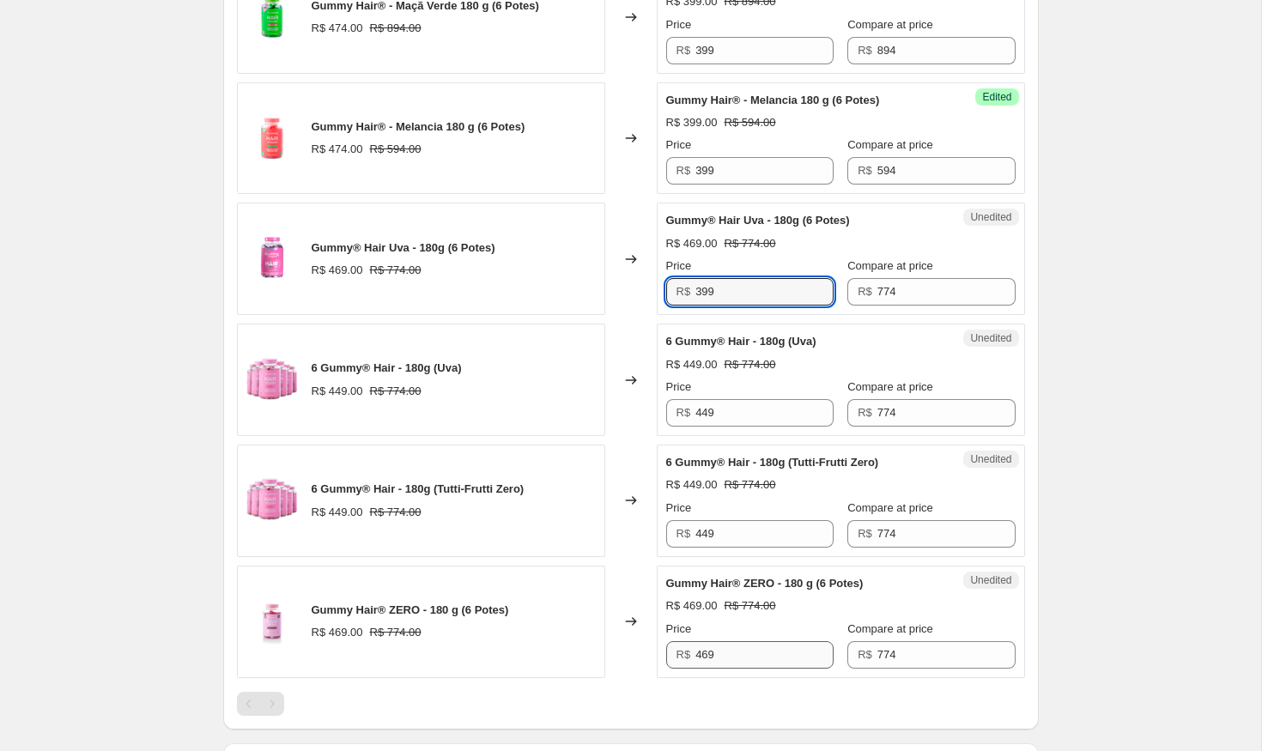
scroll to position [1525, 0]
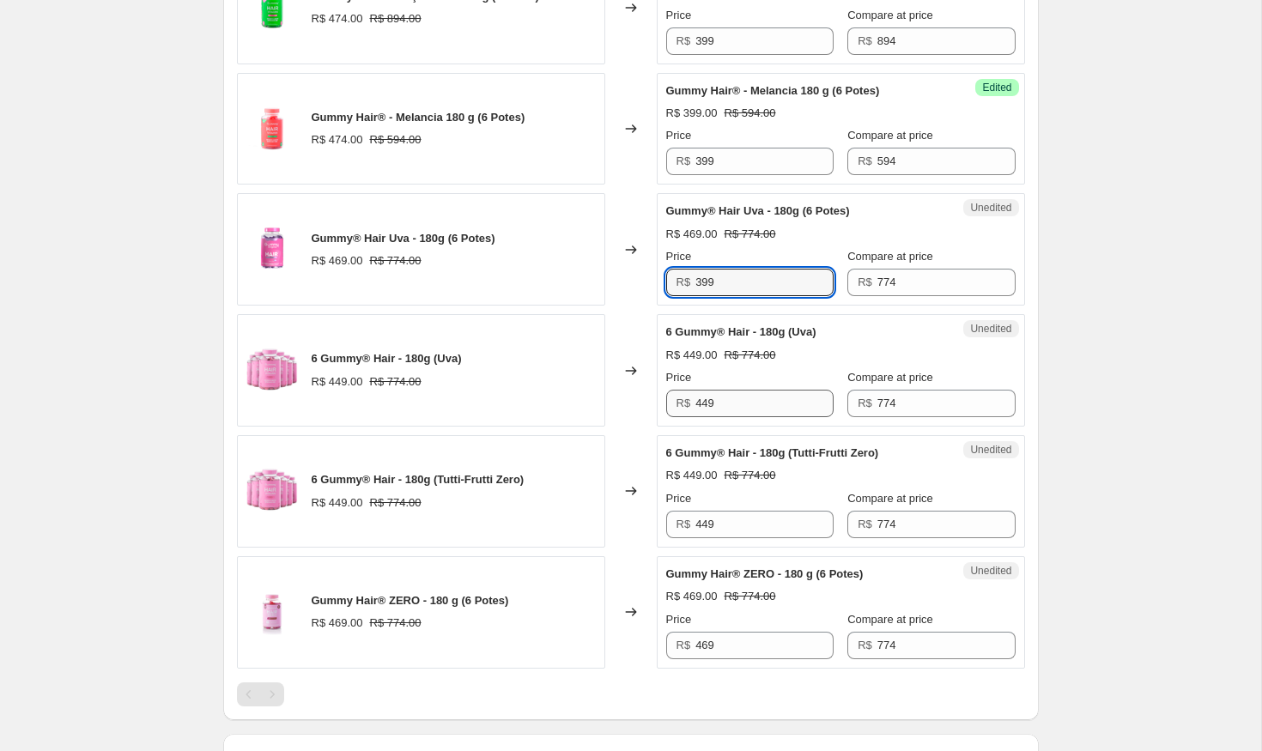
type input "399"
click at [712, 398] on input "449" at bounding box center [765, 403] width 138 height 27
paste input "39"
type input "399"
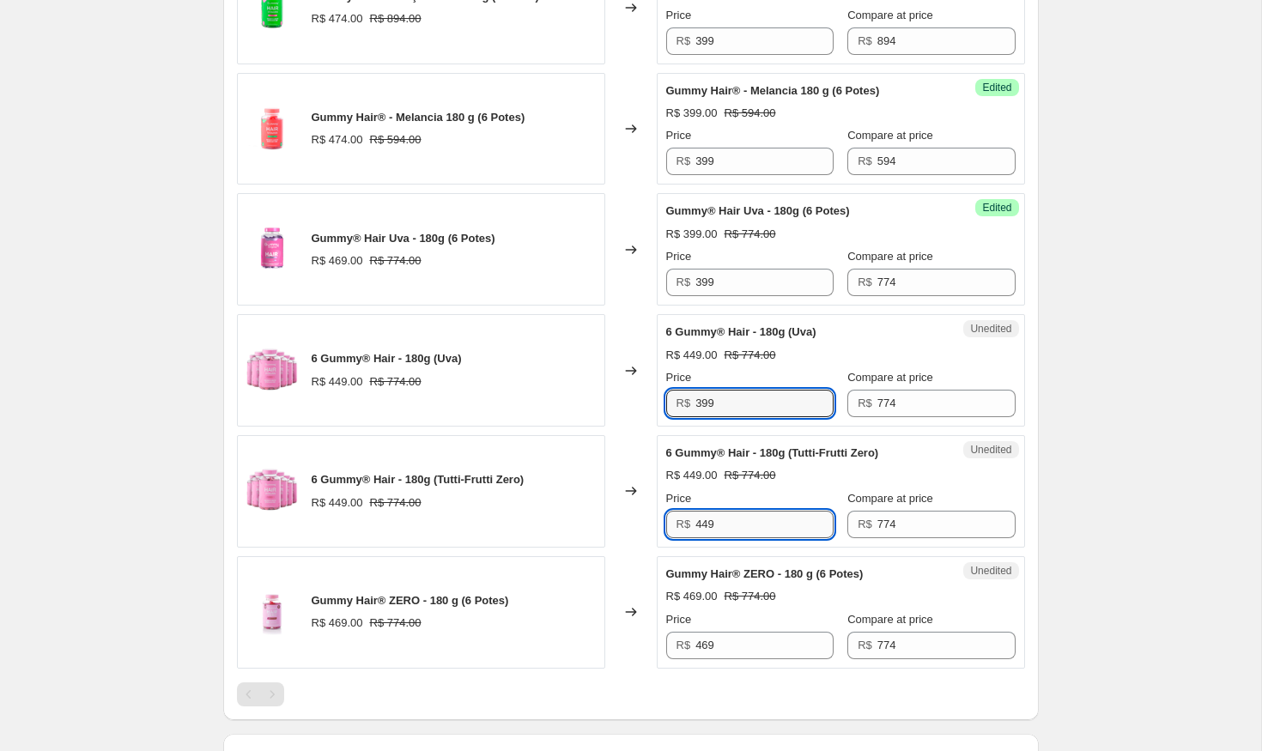
click at [734, 526] on input "449" at bounding box center [765, 524] width 138 height 27
paste input "39"
type input "399"
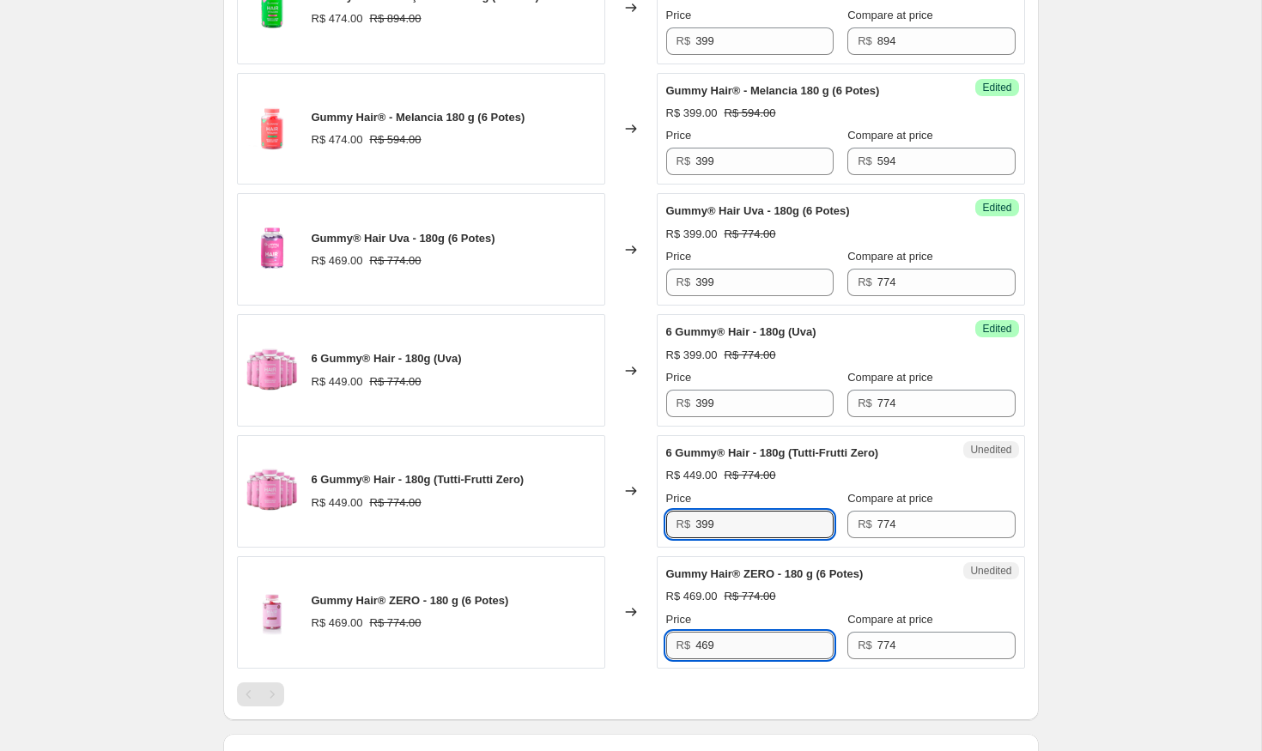
click at [727, 657] on input "469" at bounding box center [765, 645] width 138 height 27
paste input "39"
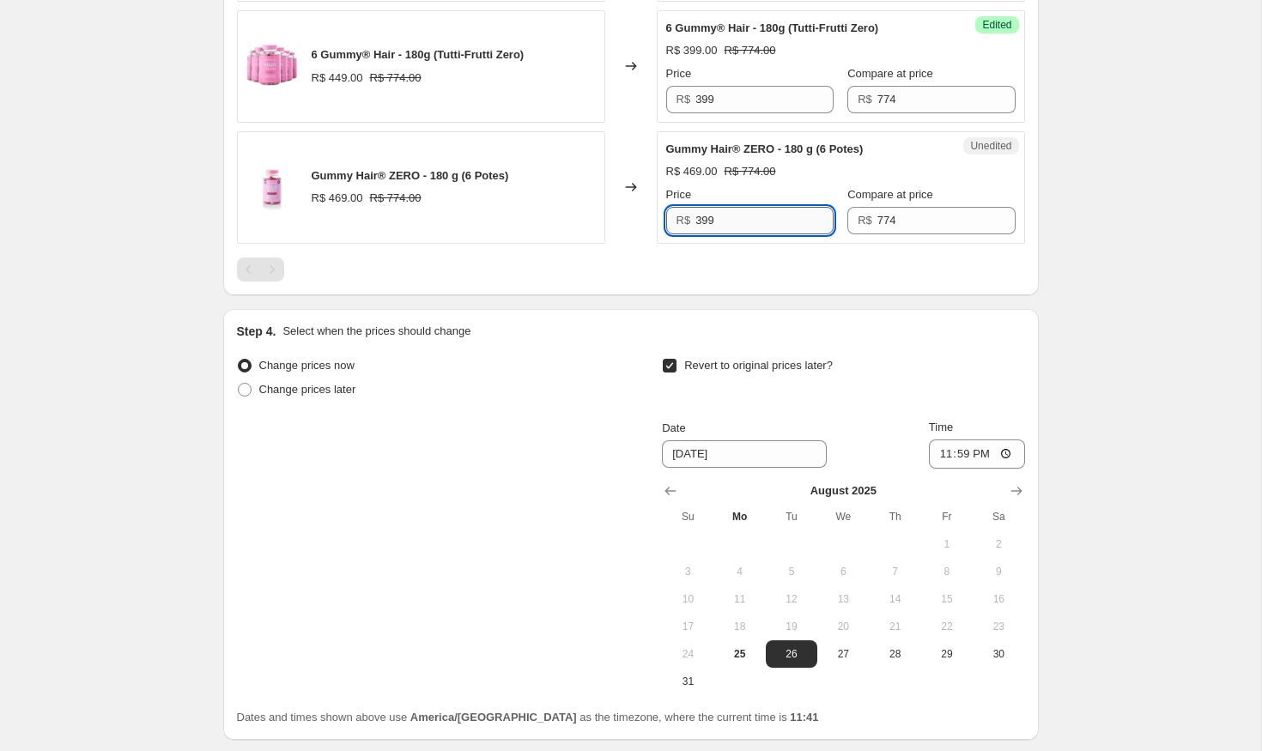
scroll to position [2041, 0]
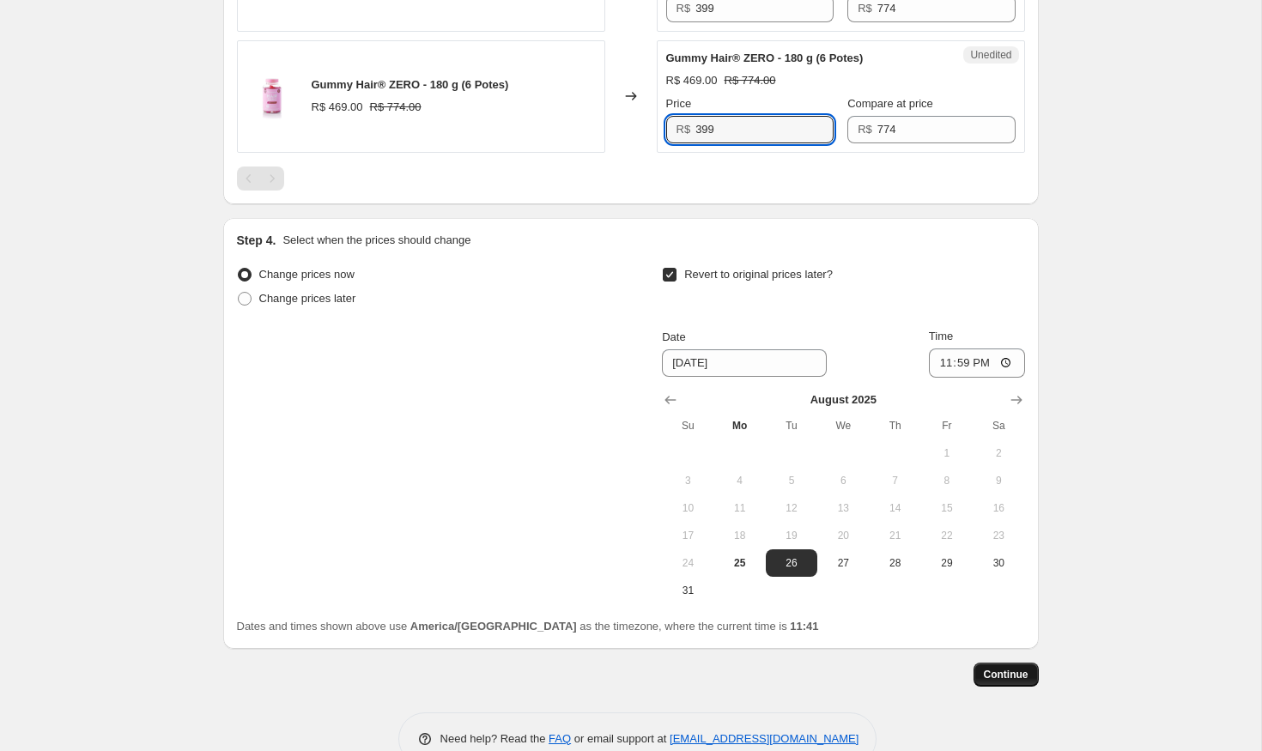
type input "399"
click at [991, 672] on span "Continue" at bounding box center [1006, 675] width 45 height 14
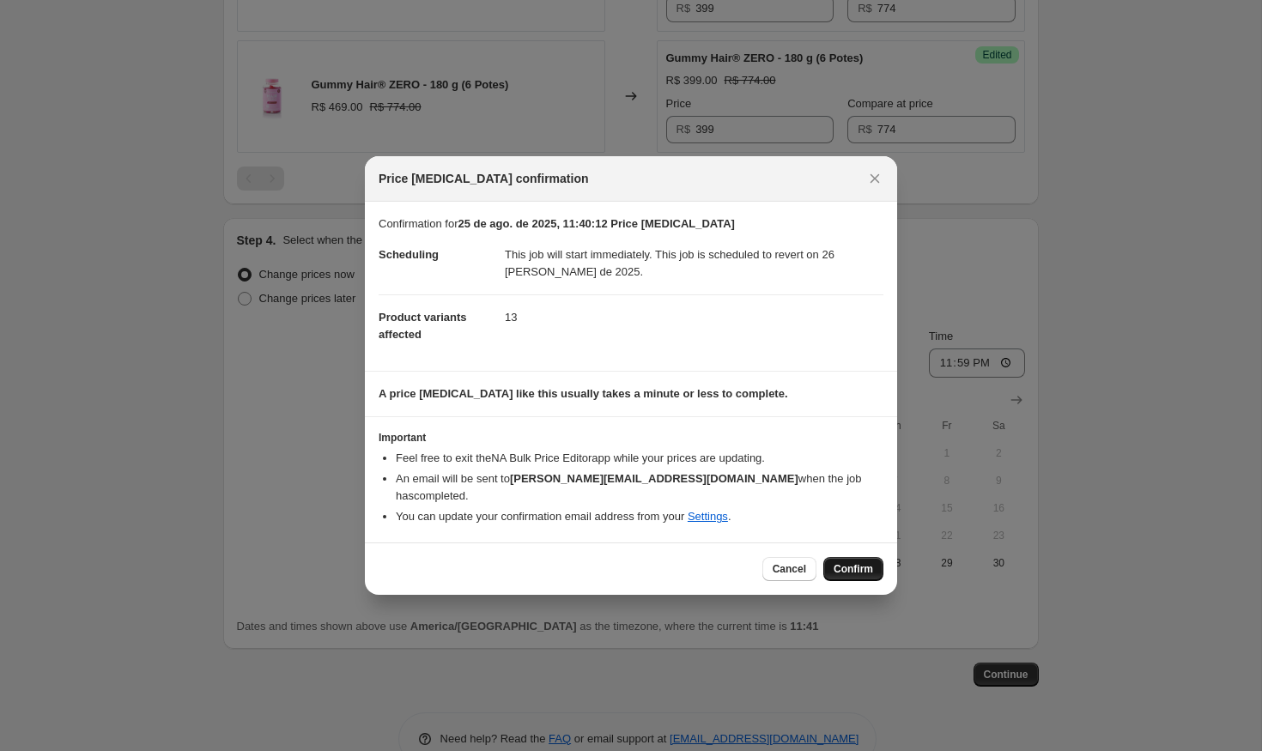
click at [848, 557] on button "Confirm" at bounding box center [854, 569] width 60 height 24
